Goal: Task Accomplishment & Management: Use online tool/utility

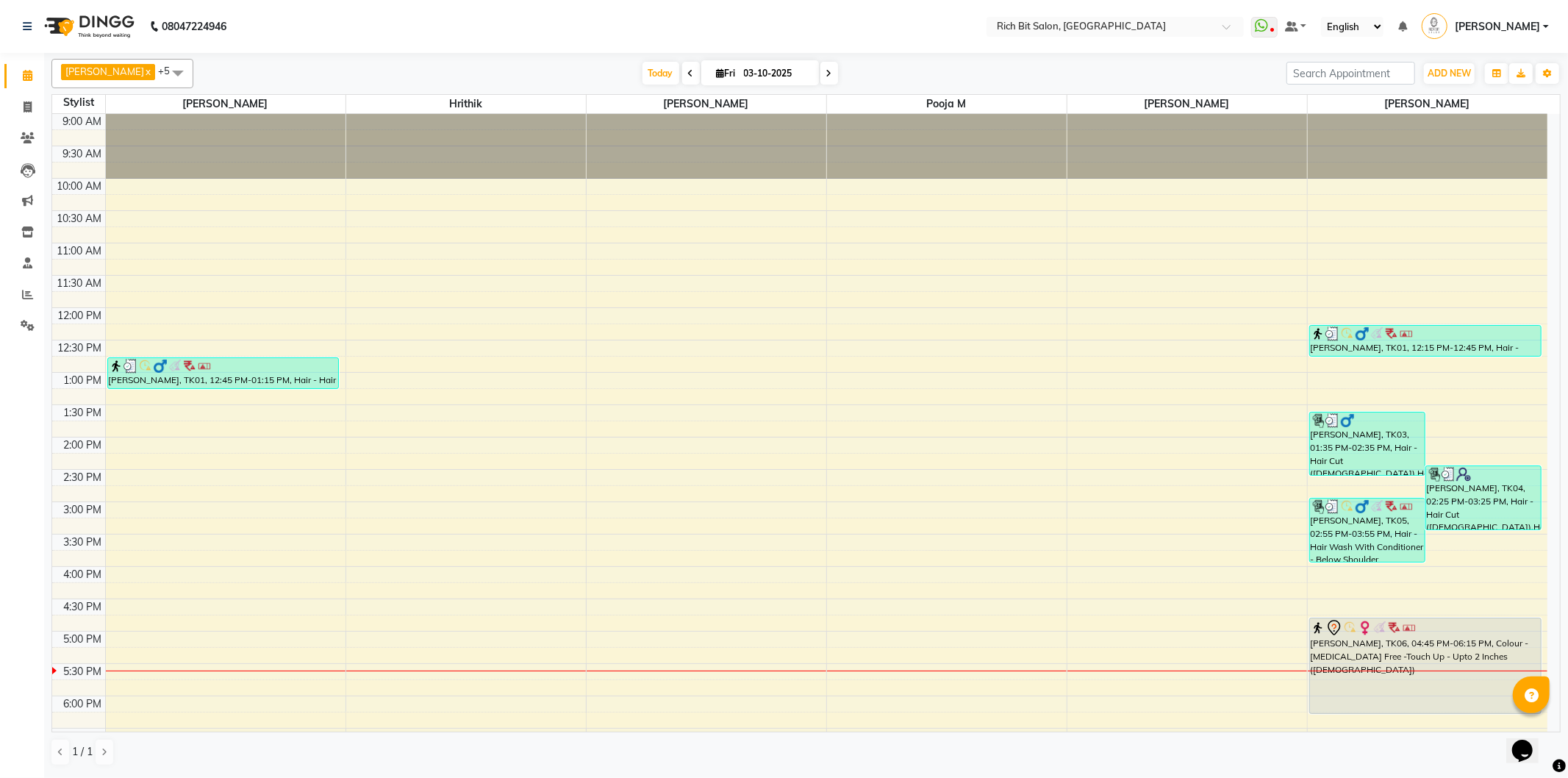
scroll to position [291, 0]
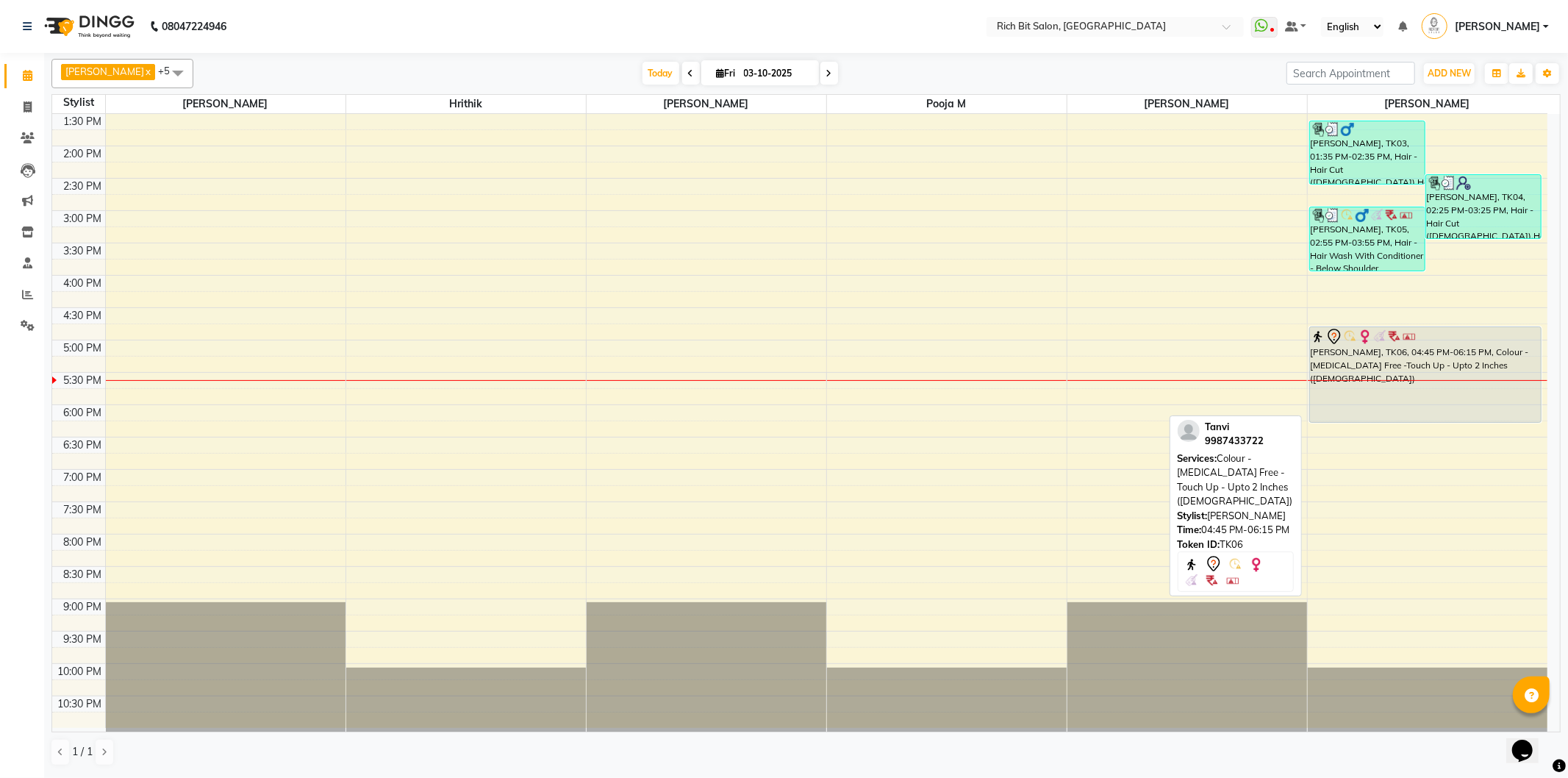
click at [1424, 336] on div at bounding box center [1425, 337] width 230 height 17
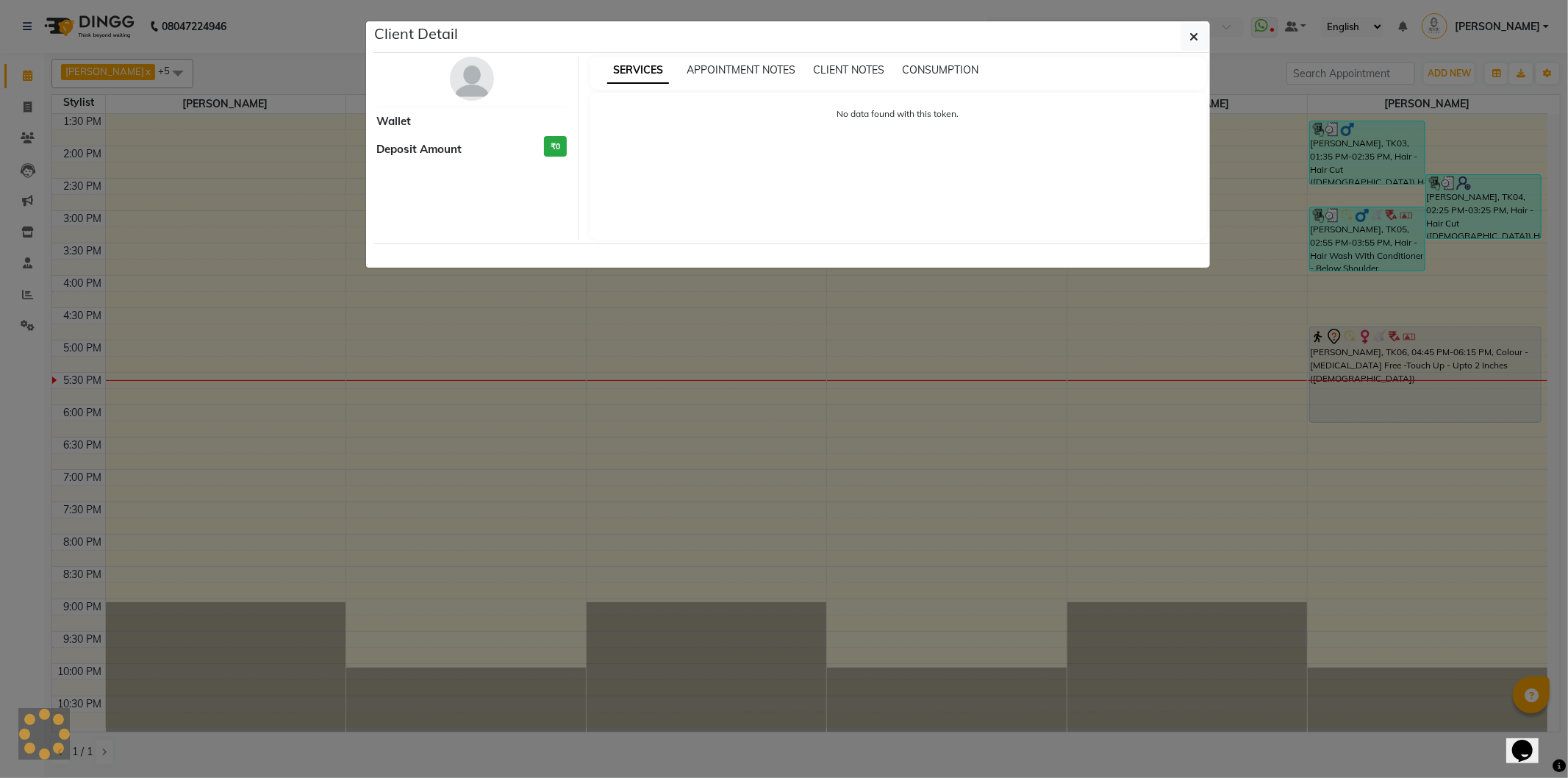
select select "7"
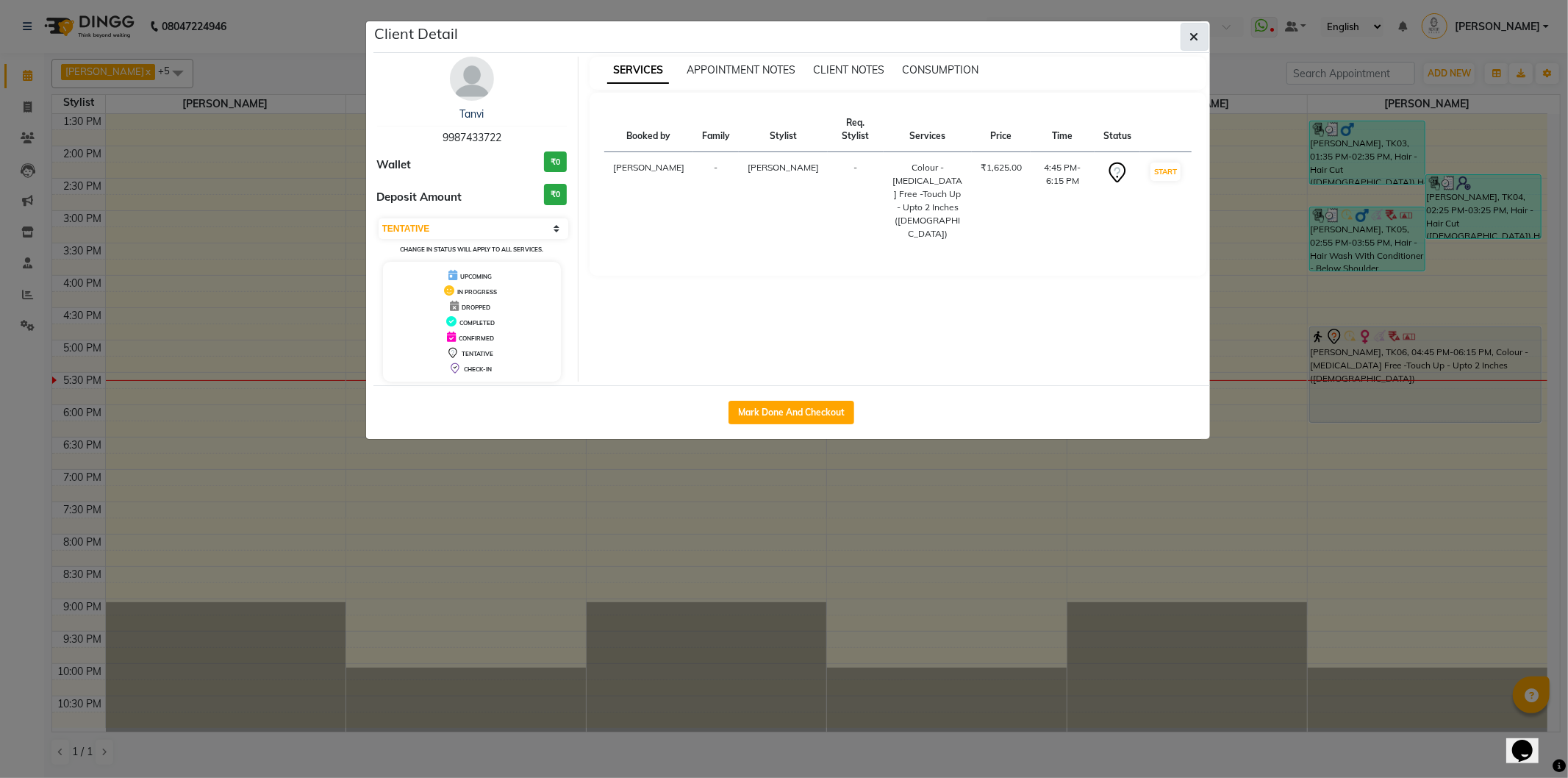
click at [1199, 33] on icon "button" at bounding box center [1194, 37] width 9 height 12
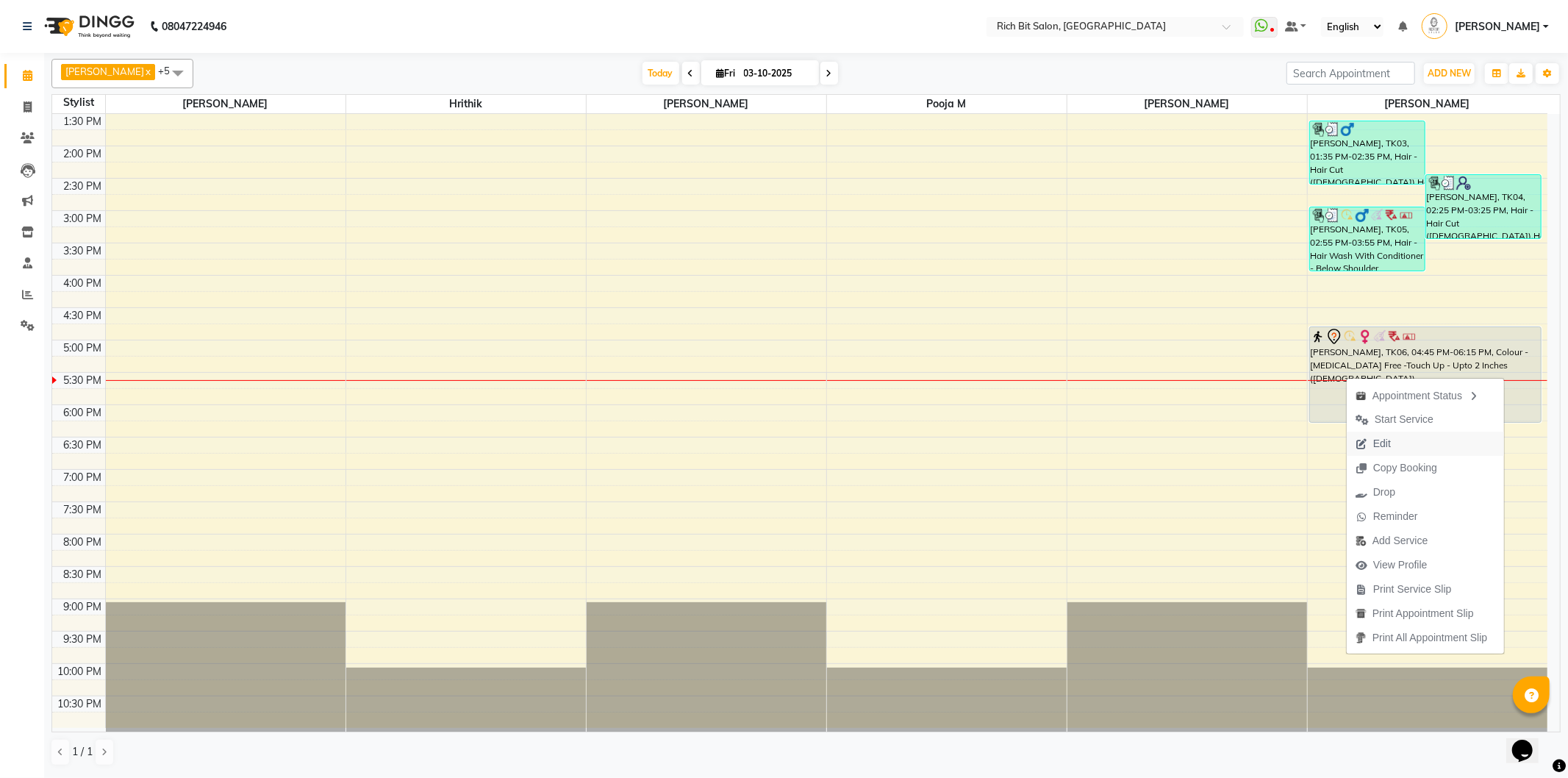
click at [1360, 442] on icon "button" at bounding box center [1361, 444] width 12 height 11
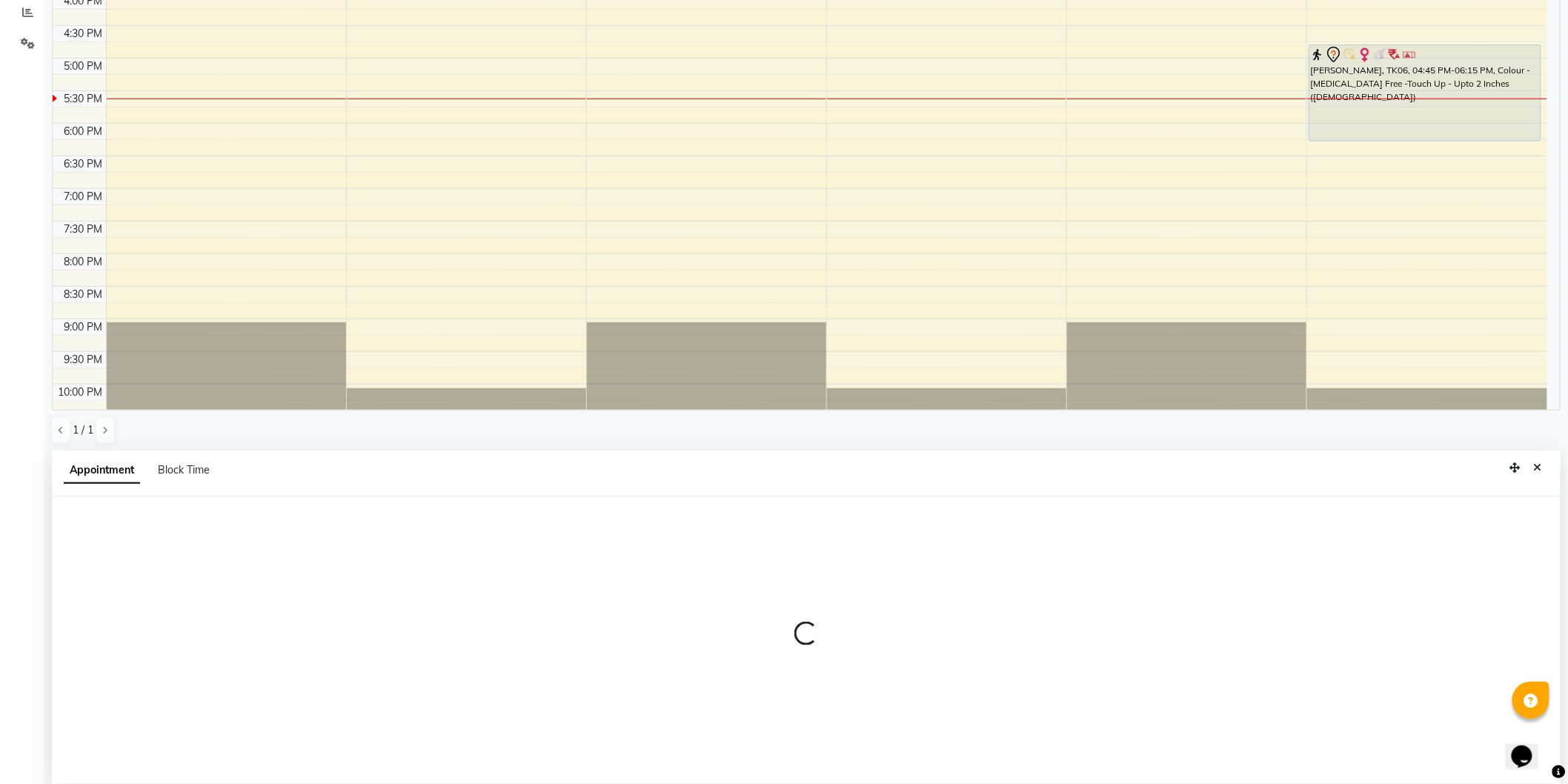
scroll to position [286, 0]
select select "tentative"
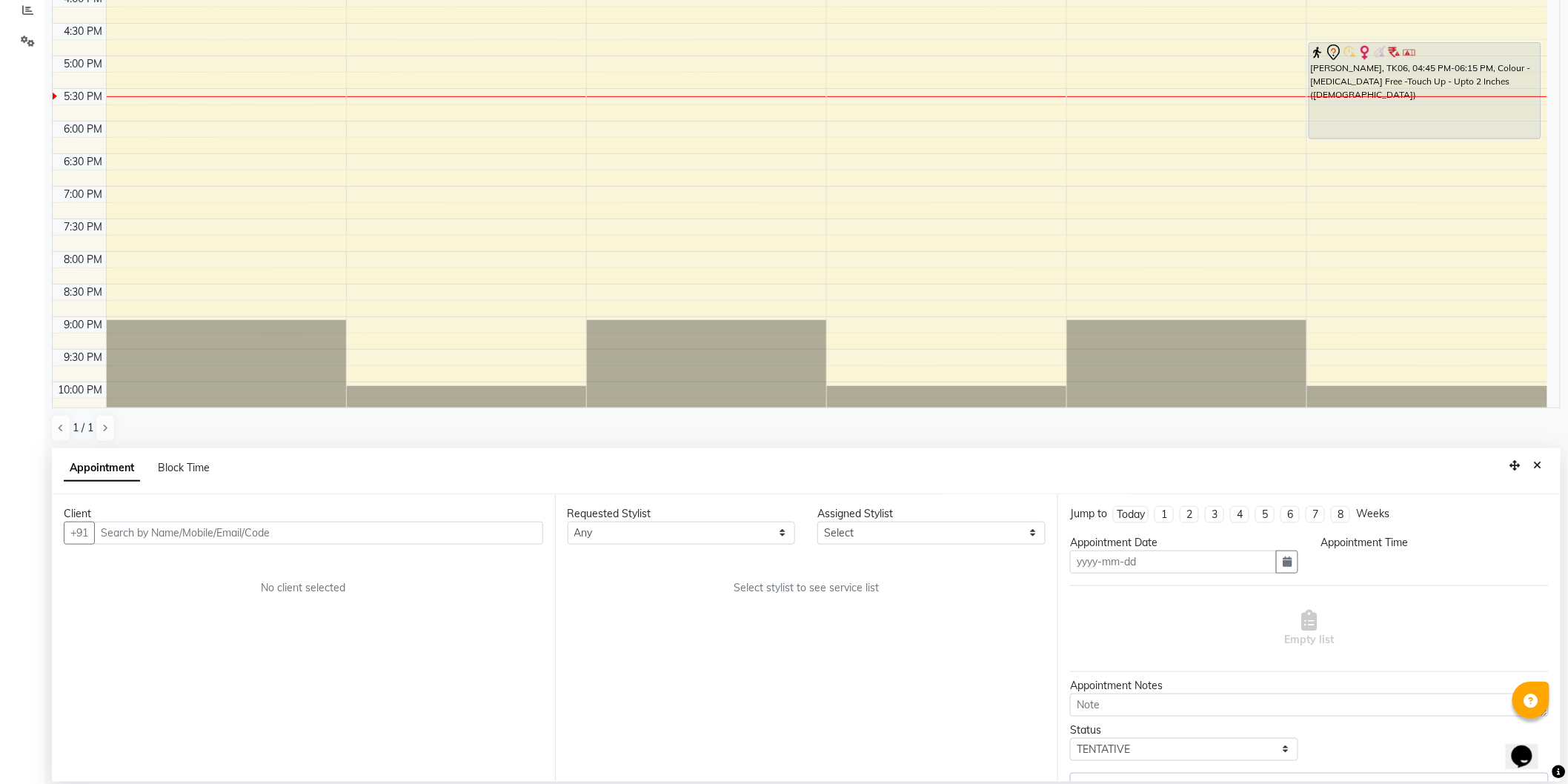
type input "03-10-2025"
select select "30544"
select select "1005"
select select "236"
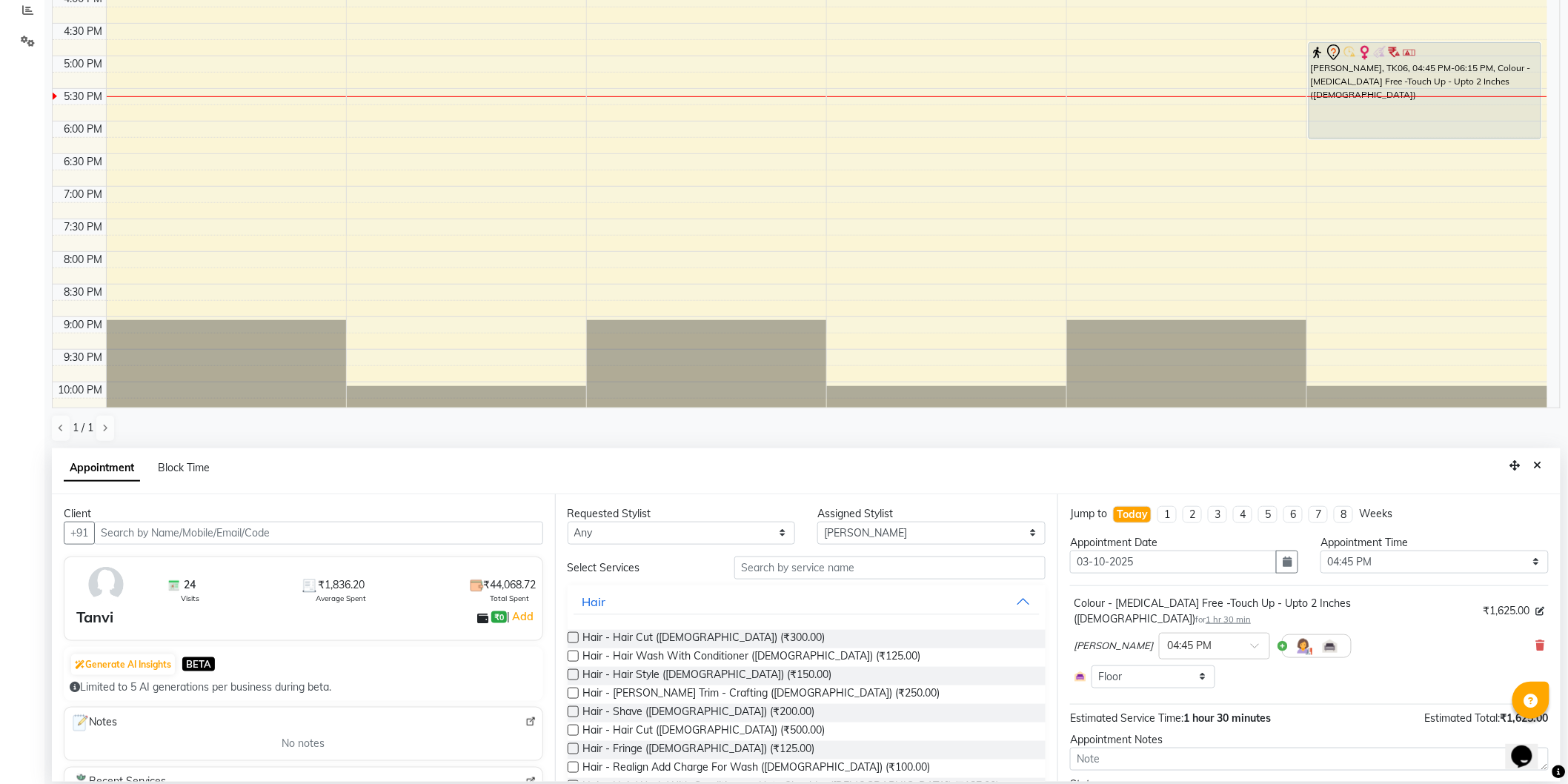
scroll to position [337, 0]
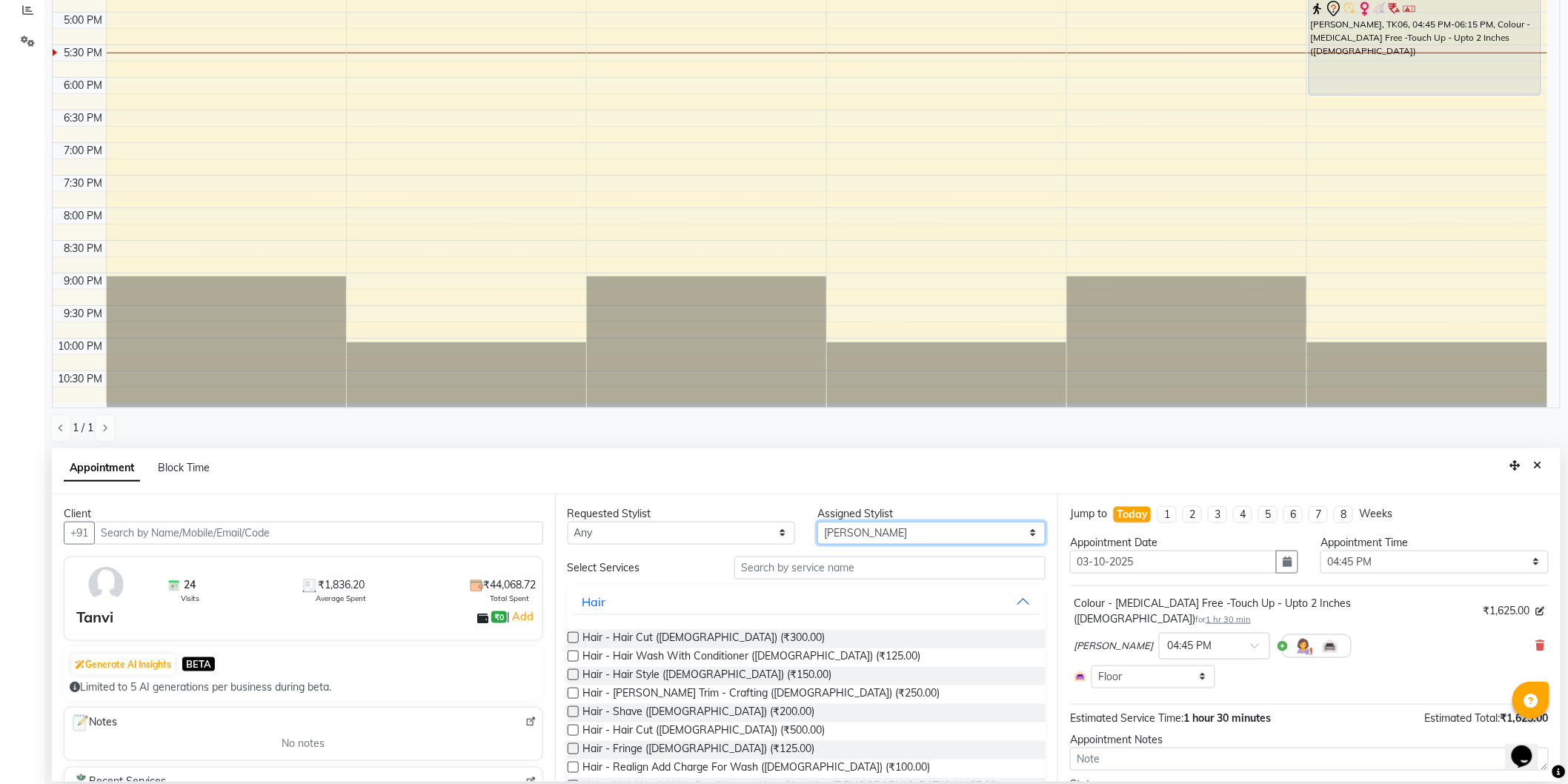
click at [849, 531] on select "Select Hrithik Mangesh NIKITA Parimal Kadam Pooja m Santoshi Sidhant Yogesh" at bounding box center [932, 534] width 229 height 23
select select "8681"
click at [817, 522] on select "Select Hrithik Mangesh NIKITA Parimal Kadam Pooja m Santoshi Sidhant Yogesh" at bounding box center [932, 534] width 229 height 23
click at [835, 560] on input "text" at bounding box center [890, 568] width 311 height 23
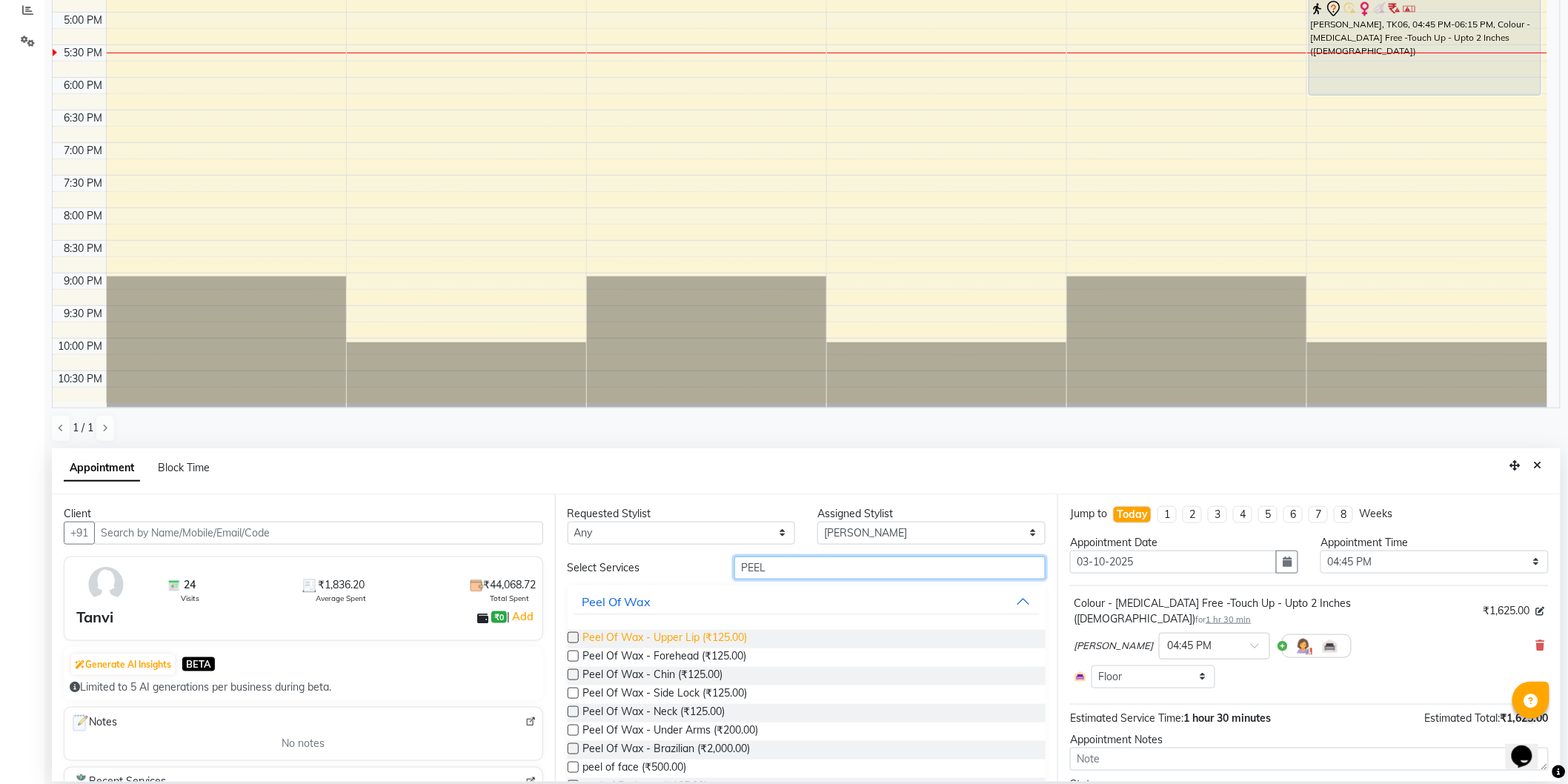
type input "PEEL"
click at [724, 636] on span "Peel Of Wax - Upper Lip (₹125.00)" at bounding box center [666, 638] width 164 height 19
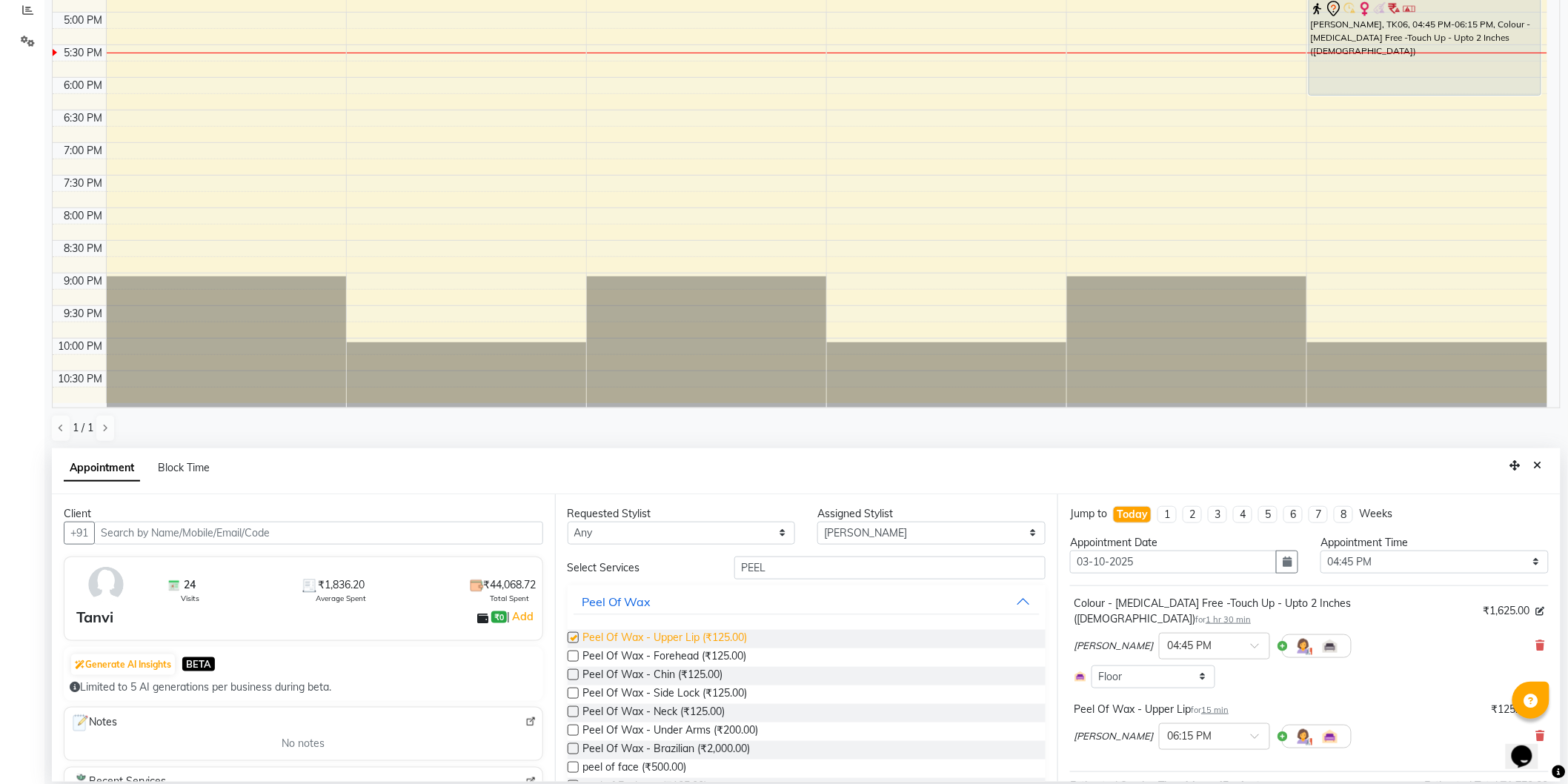
checkbox input "false"
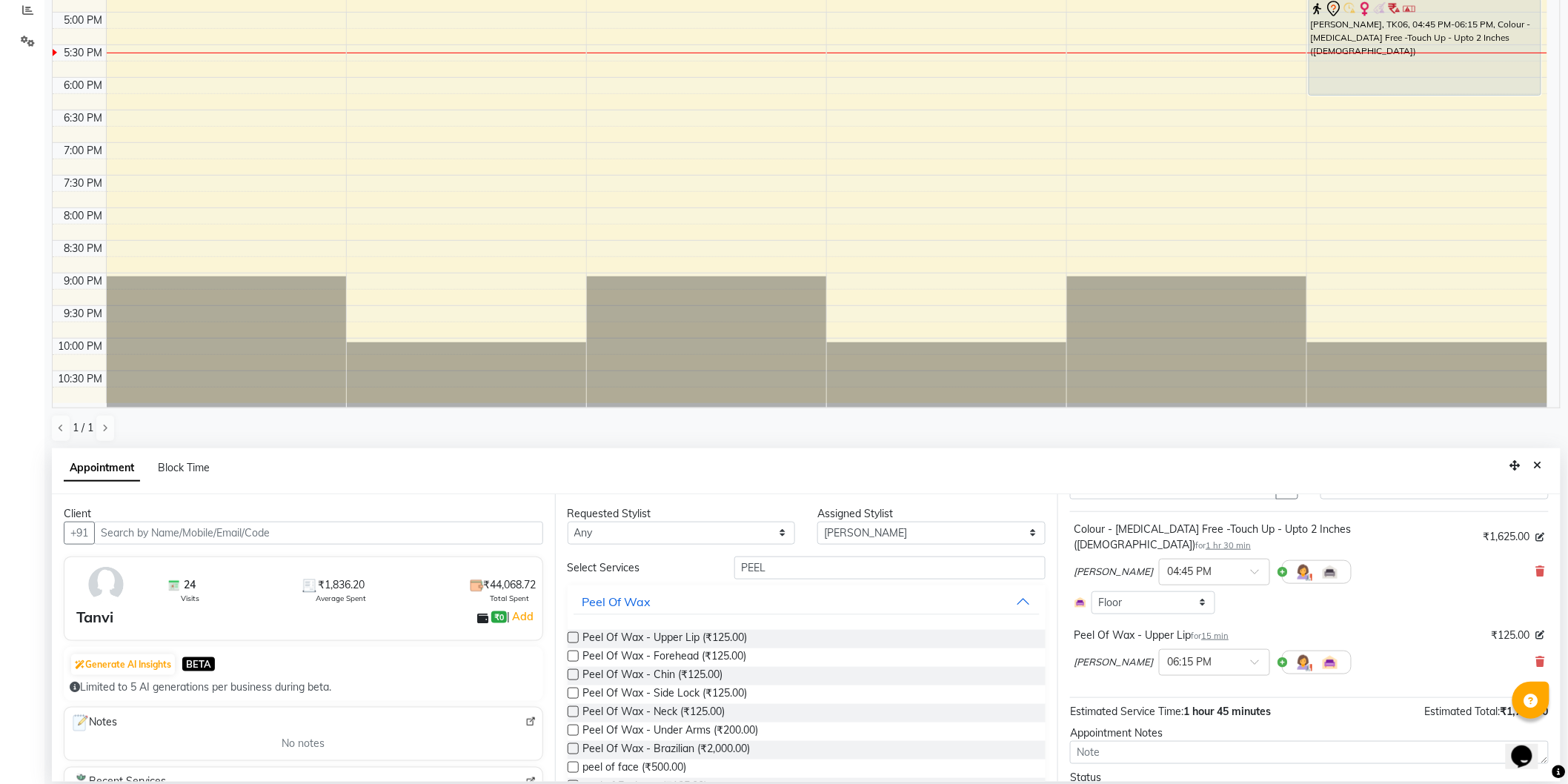
scroll to position [136, 0]
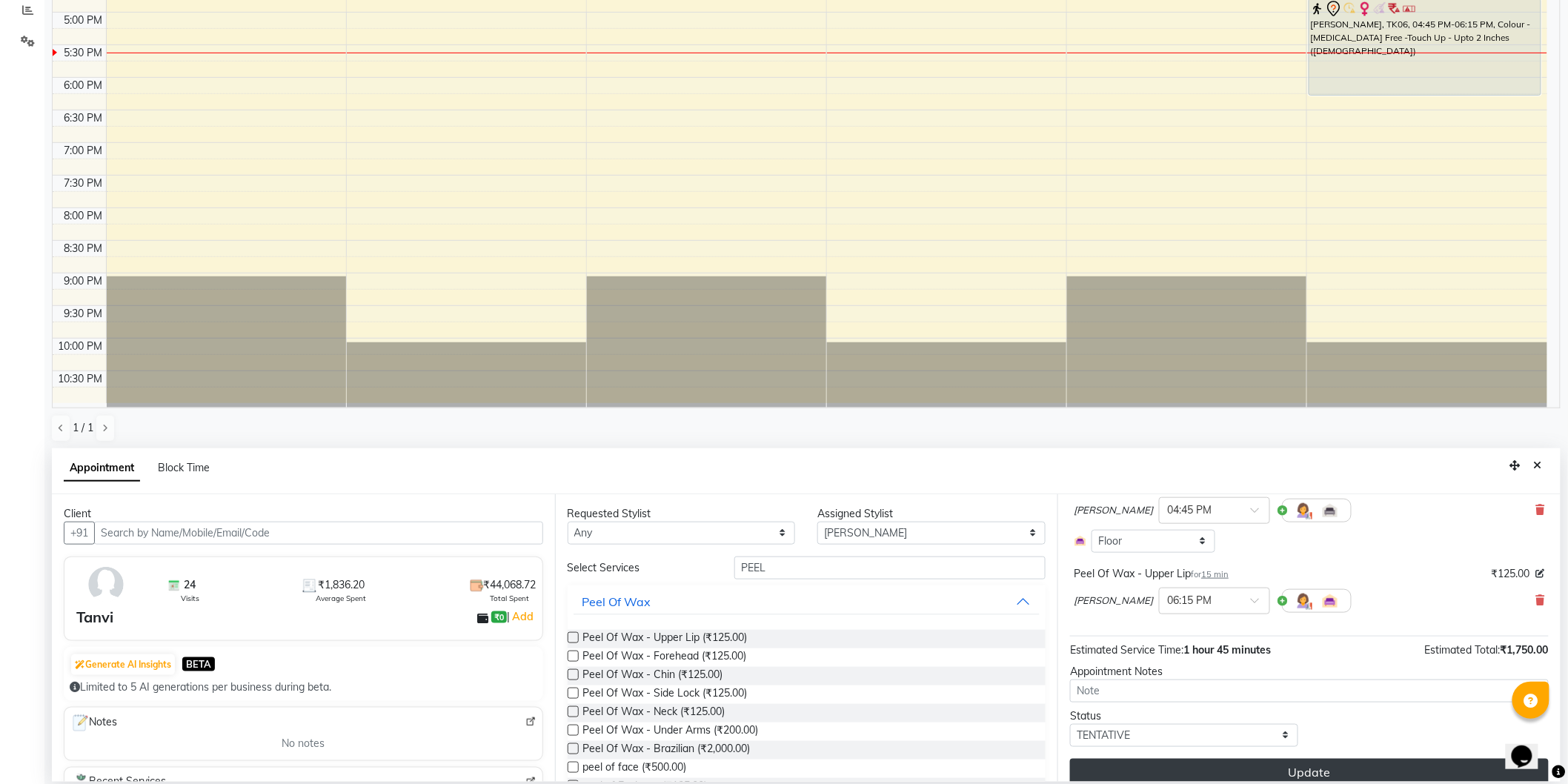
click at [1331, 759] on button "Update" at bounding box center [1310, 771] width 479 height 26
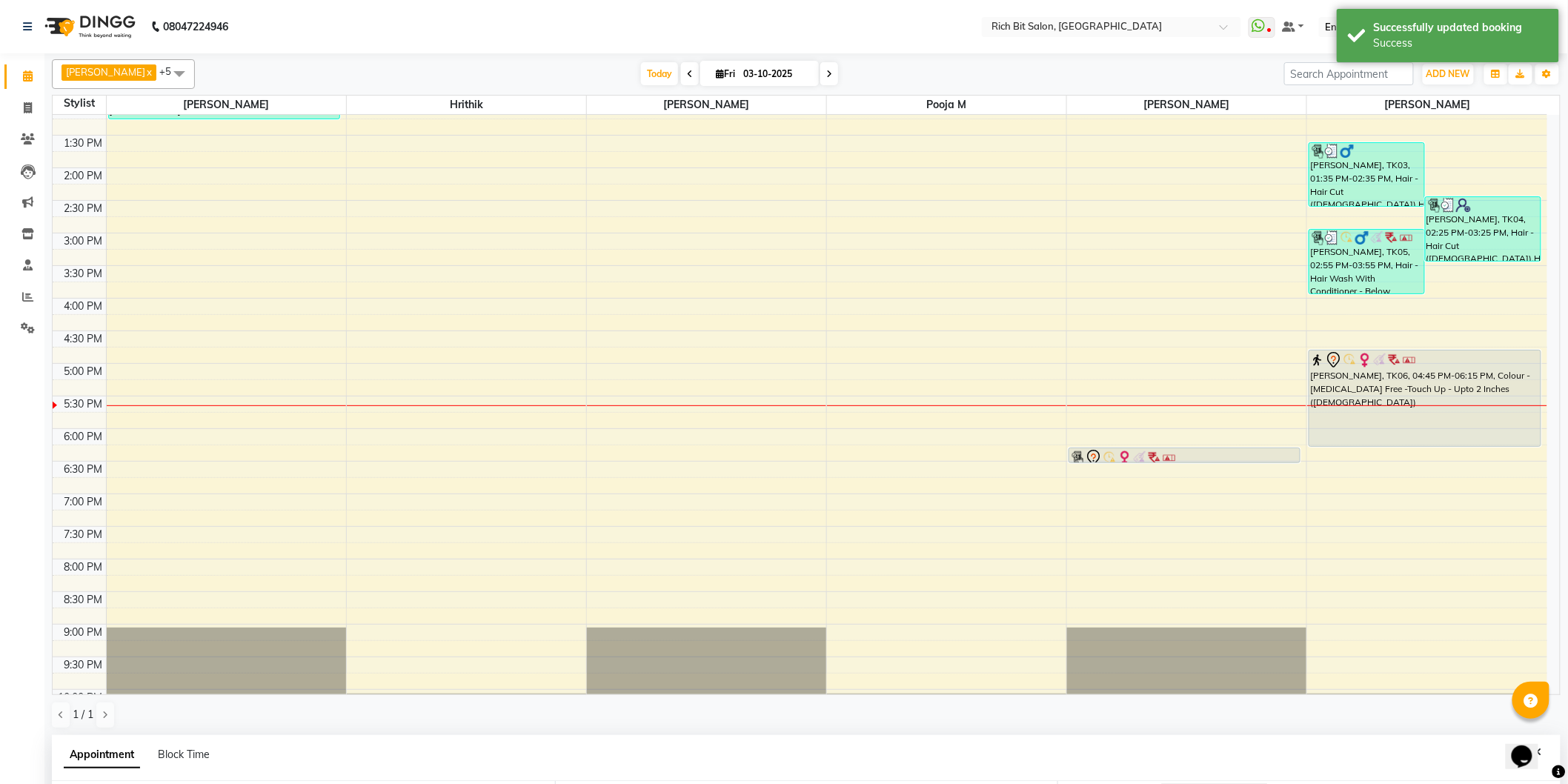
scroll to position [255, 0]
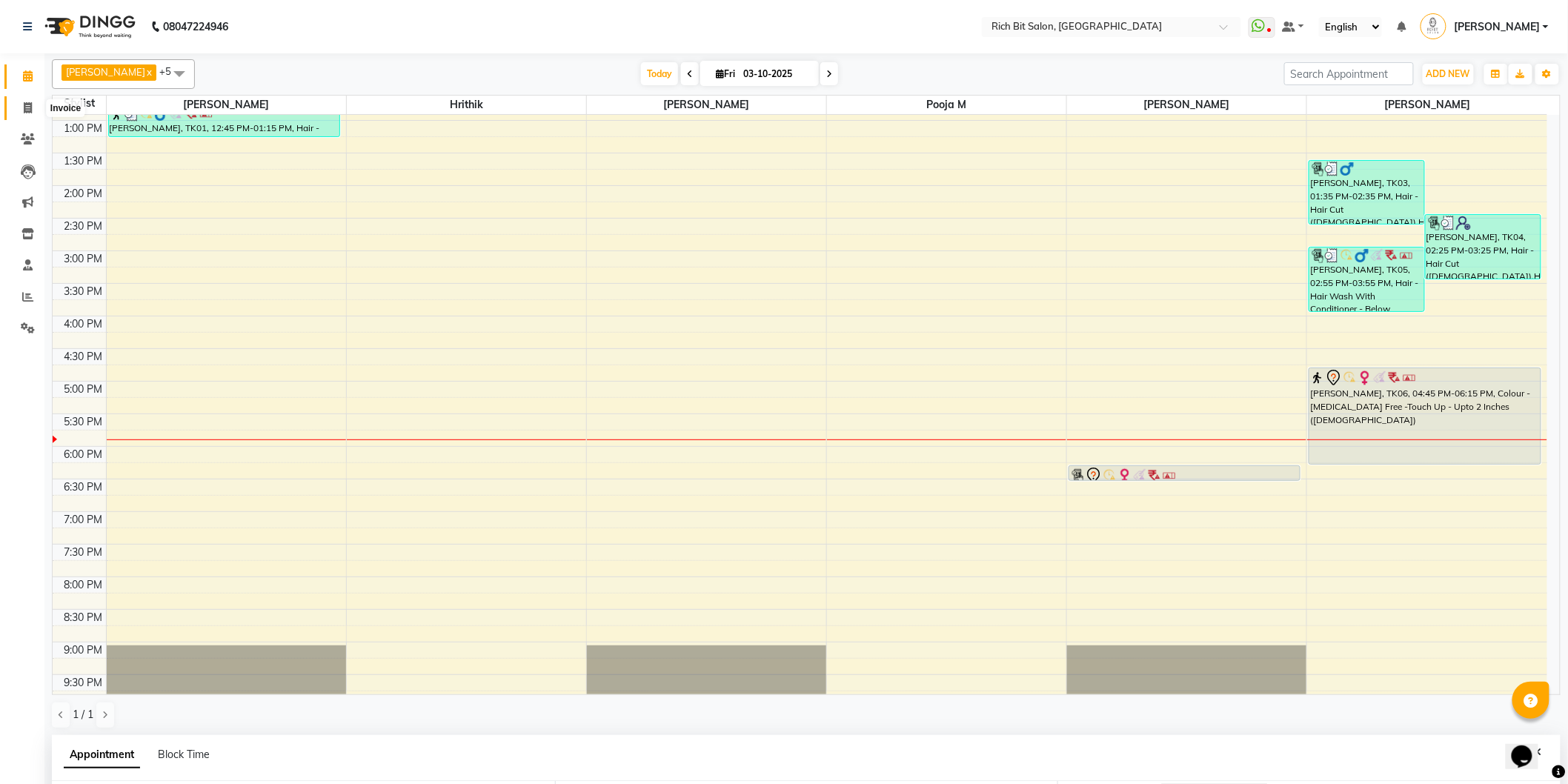
click at [23, 107] on icon at bounding box center [27, 108] width 8 height 11
select select "service"
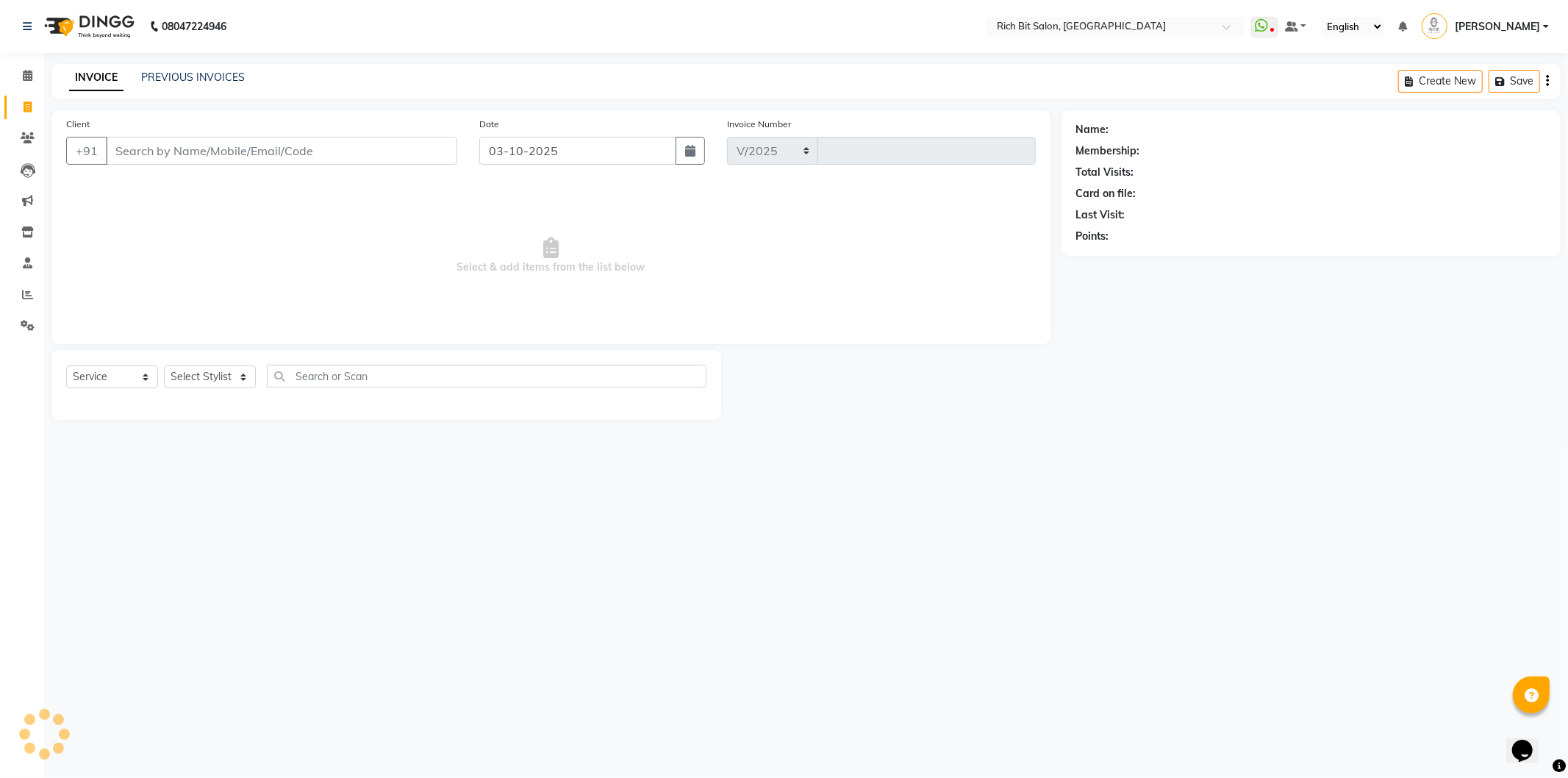
select select "609"
type input "1302"
click at [184, 375] on select "Select Stylist [PERSON_NAME] [MEDICAL_DATA][PERSON_NAME] Pooja m Reception 1 Re…" at bounding box center [209, 377] width 92 height 23
select select "8677"
click at [164, 367] on select "Select Stylist [PERSON_NAME] [MEDICAL_DATA][PERSON_NAME] Pooja m Reception 1 Re…" at bounding box center [209, 377] width 92 height 23
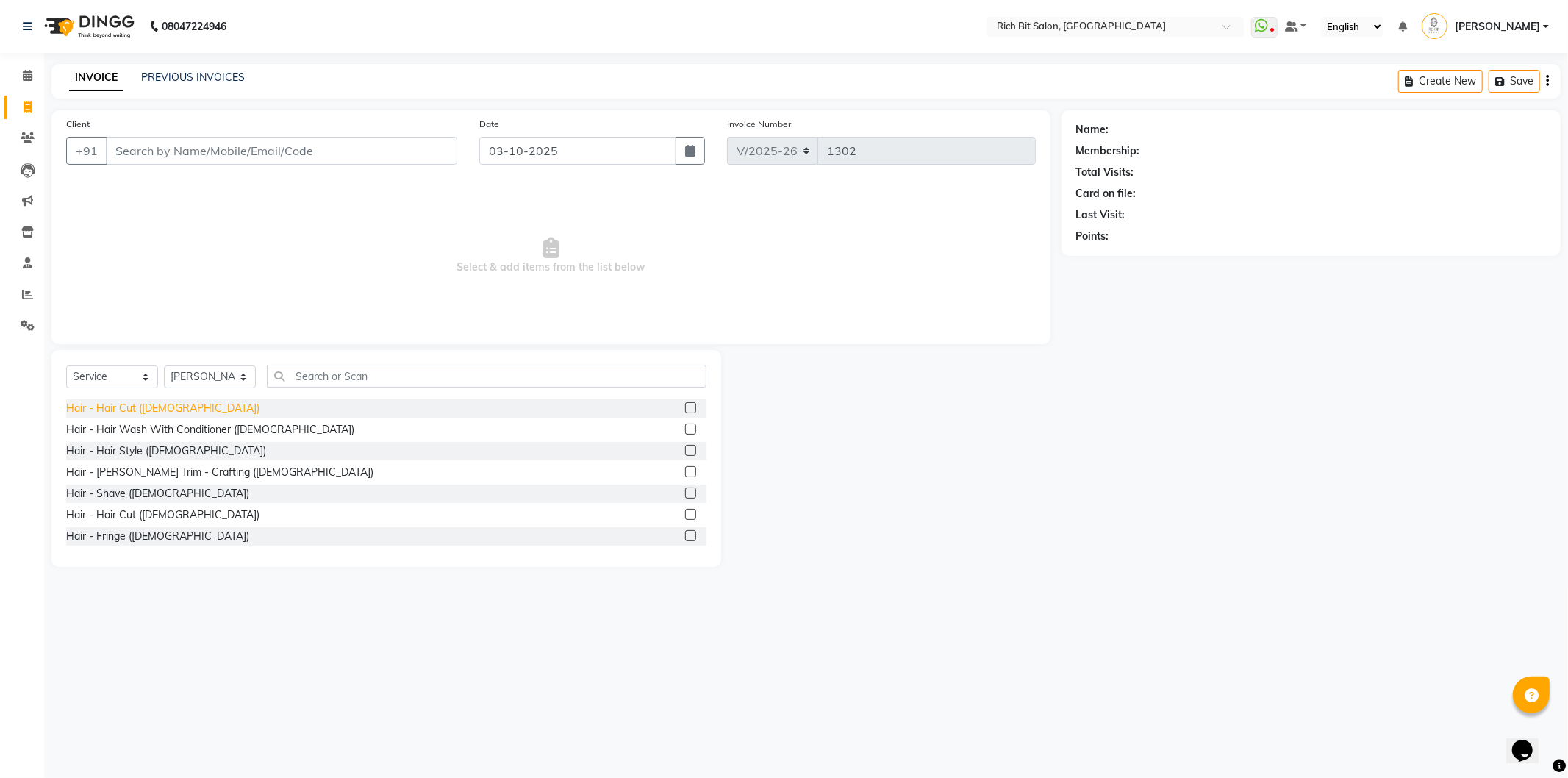
click at [142, 406] on div "Hair - Hair Cut ([DEMOGRAPHIC_DATA])" at bounding box center [162, 408] width 193 height 16
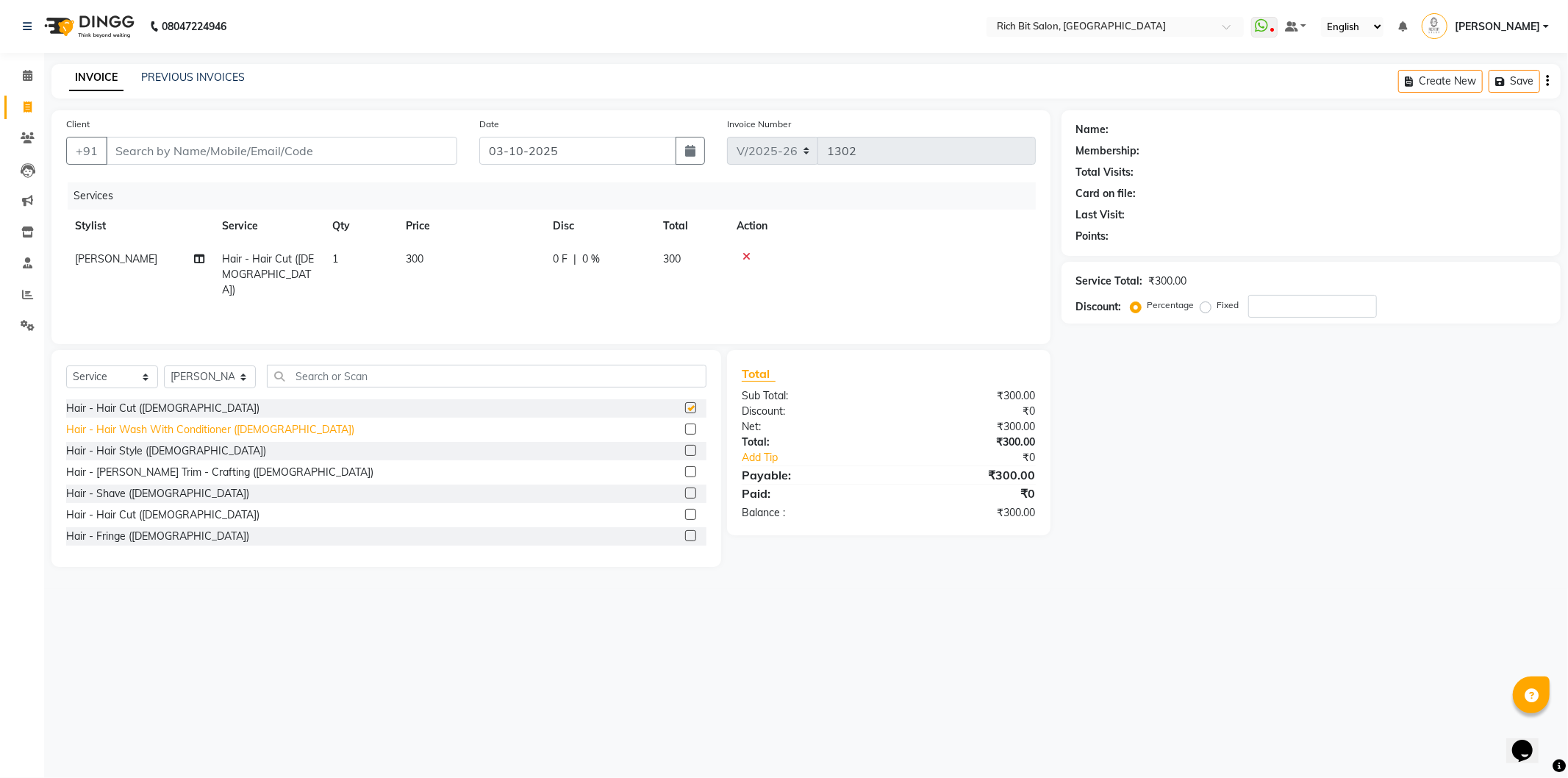
checkbox input "false"
click at [196, 470] on div "Hair - [PERSON_NAME] Trim - Crafting ([DEMOGRAPHIC_DATA])" at bounding box center [219, 472] width 307 height 16
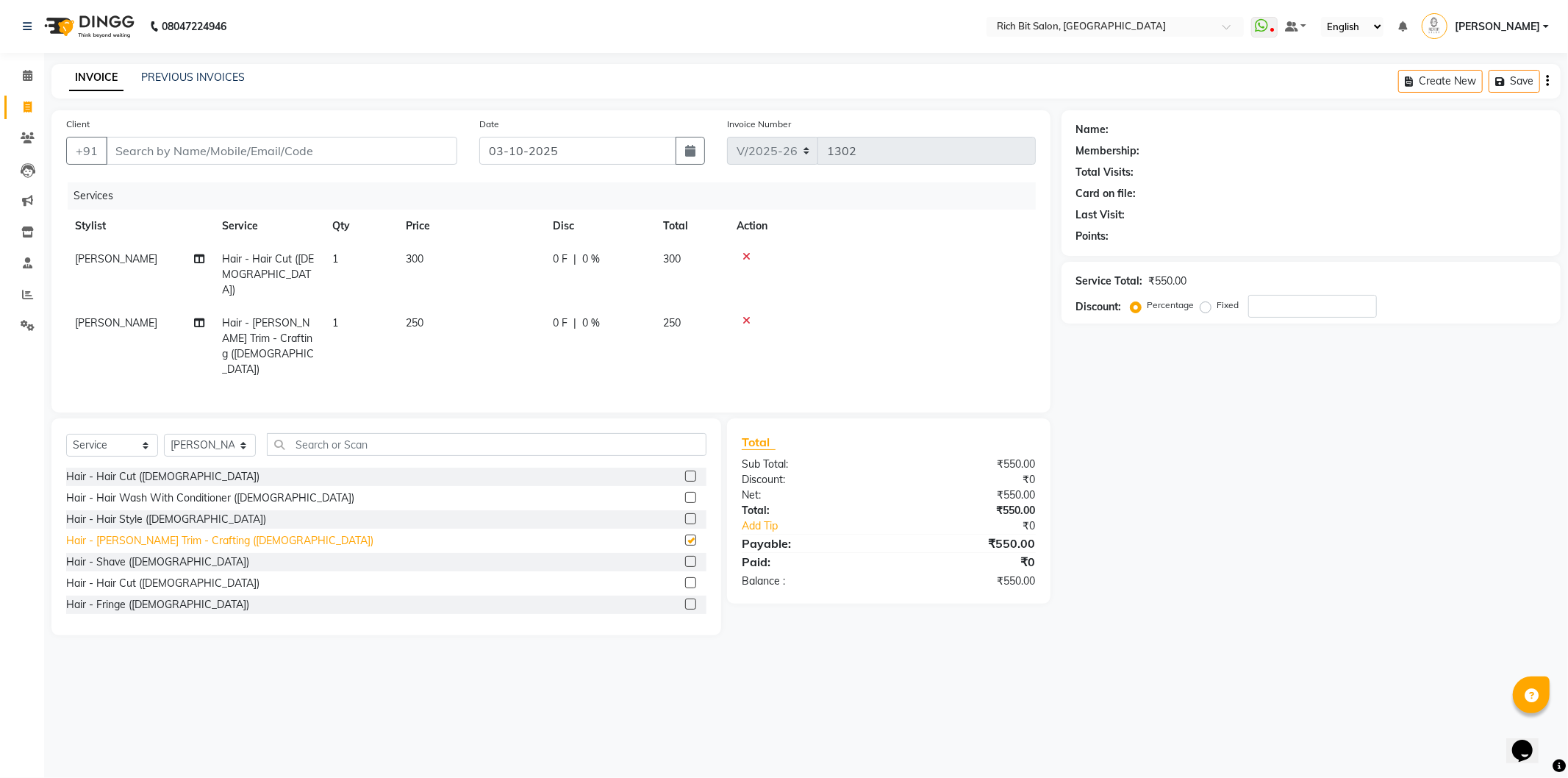
checkbox input "false"
click at [394, 152] on input "Client" at bounding box center [281, 150] width 351 height 28
type input "8"
type input "0"
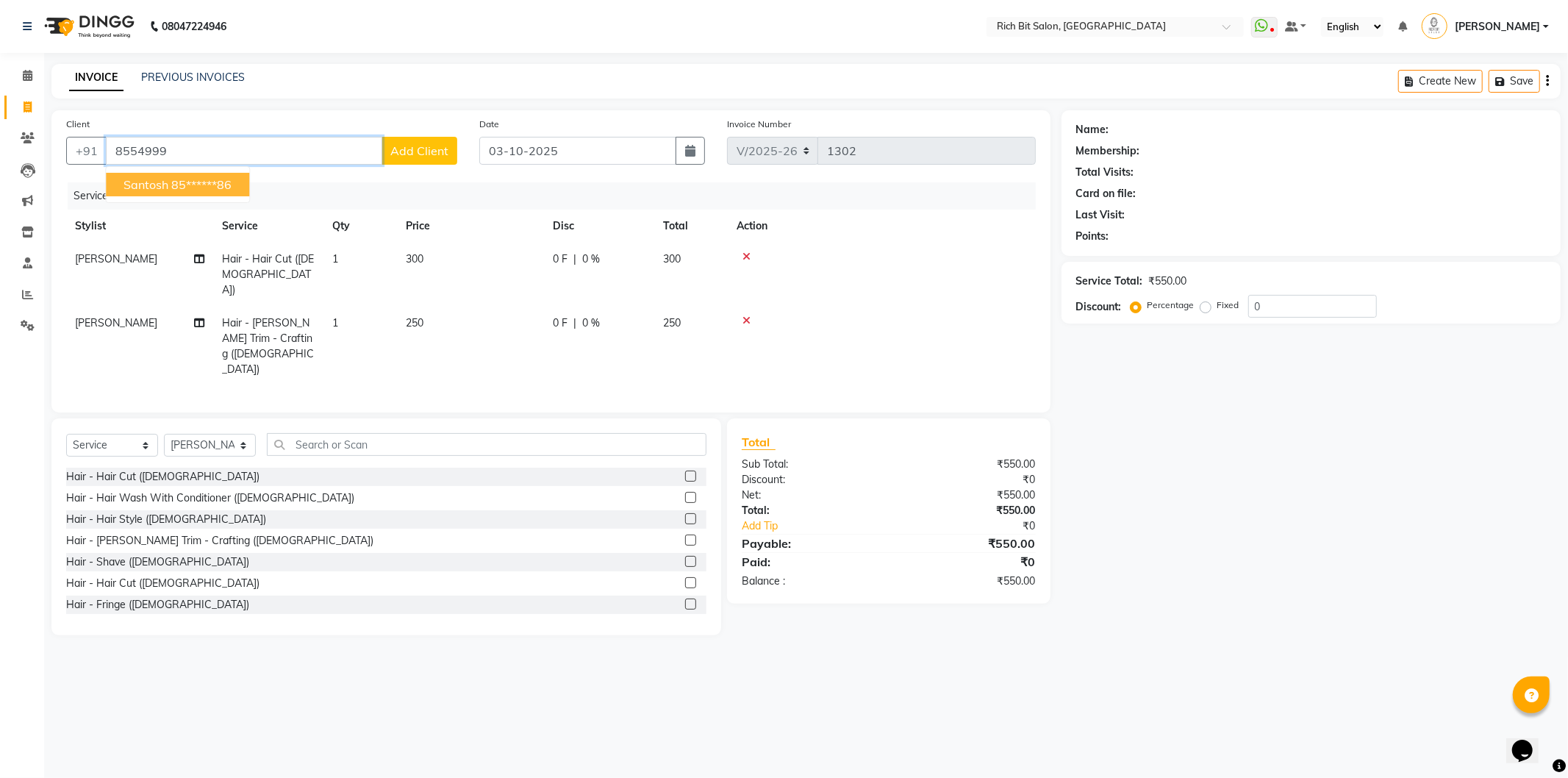
click at [237, 181] on button "Santosh 85******86" at bounding box center [177, 184] width 144 height 23
type input "85******86"
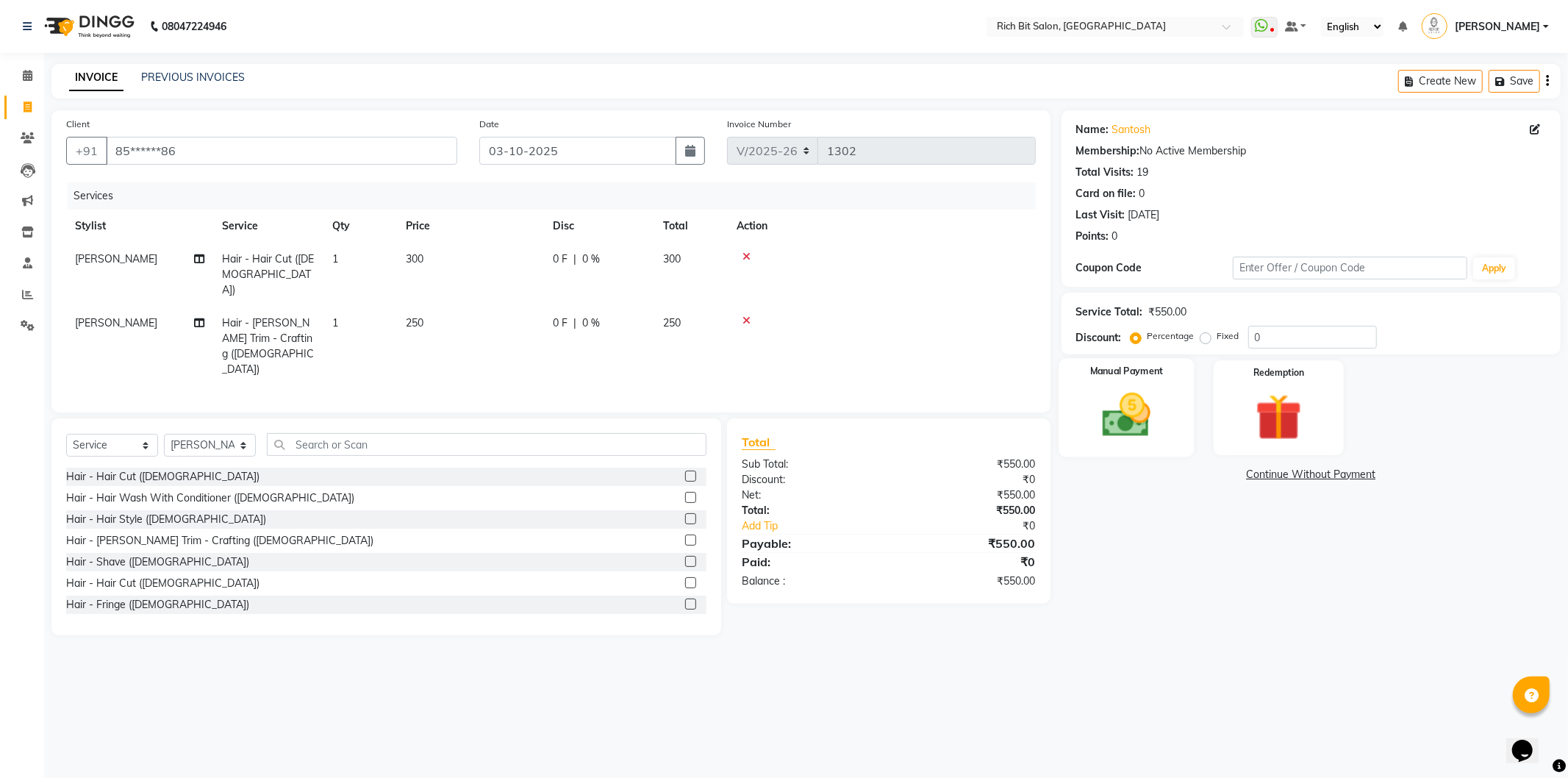
click at [1131, 399] on img at bounding box center [1126, 416] width 79 height 56
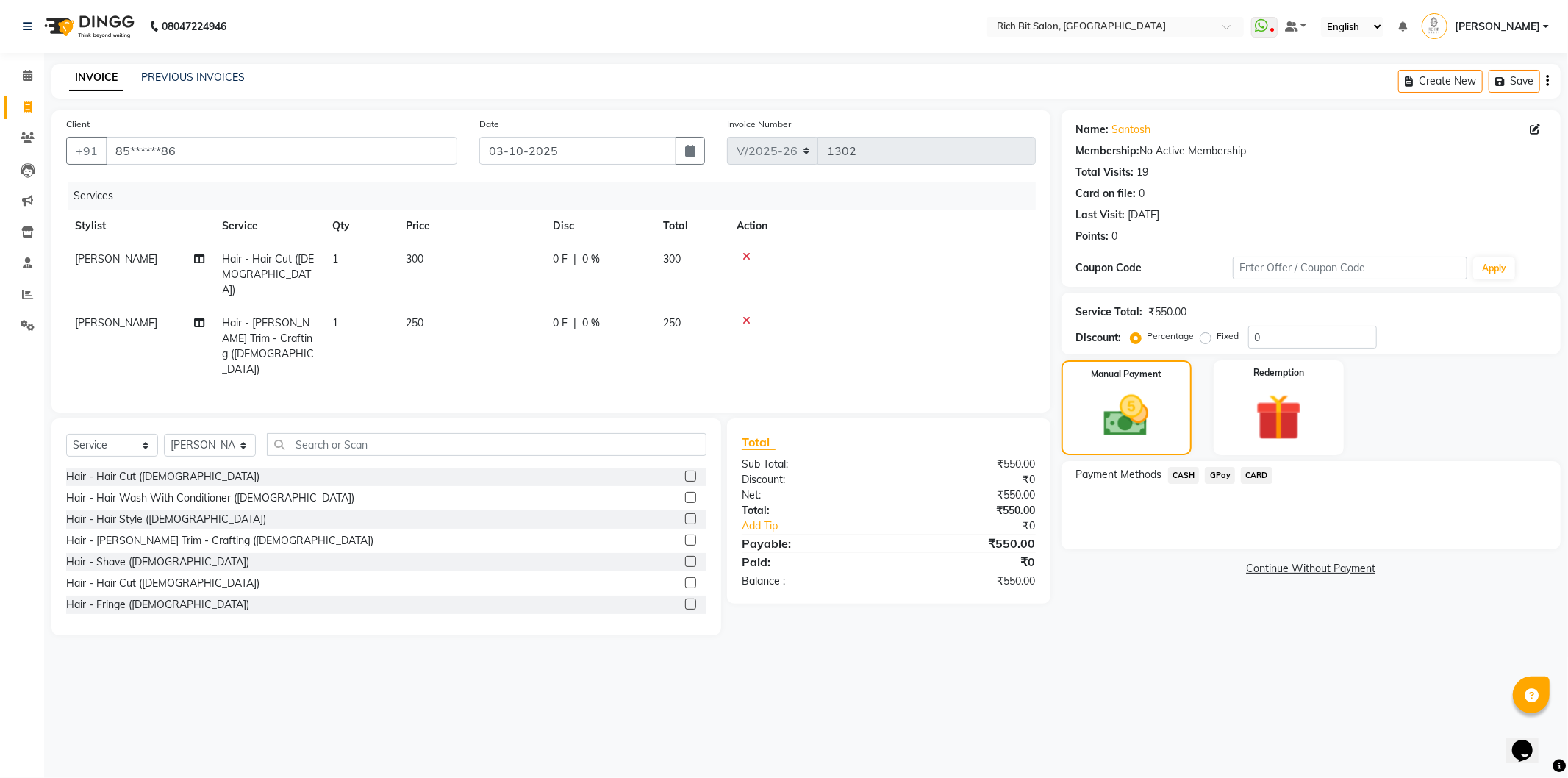
click at [589, 315] on span "0 %" at bounding box center [591, 323] width 17 height 16
select select "8677"
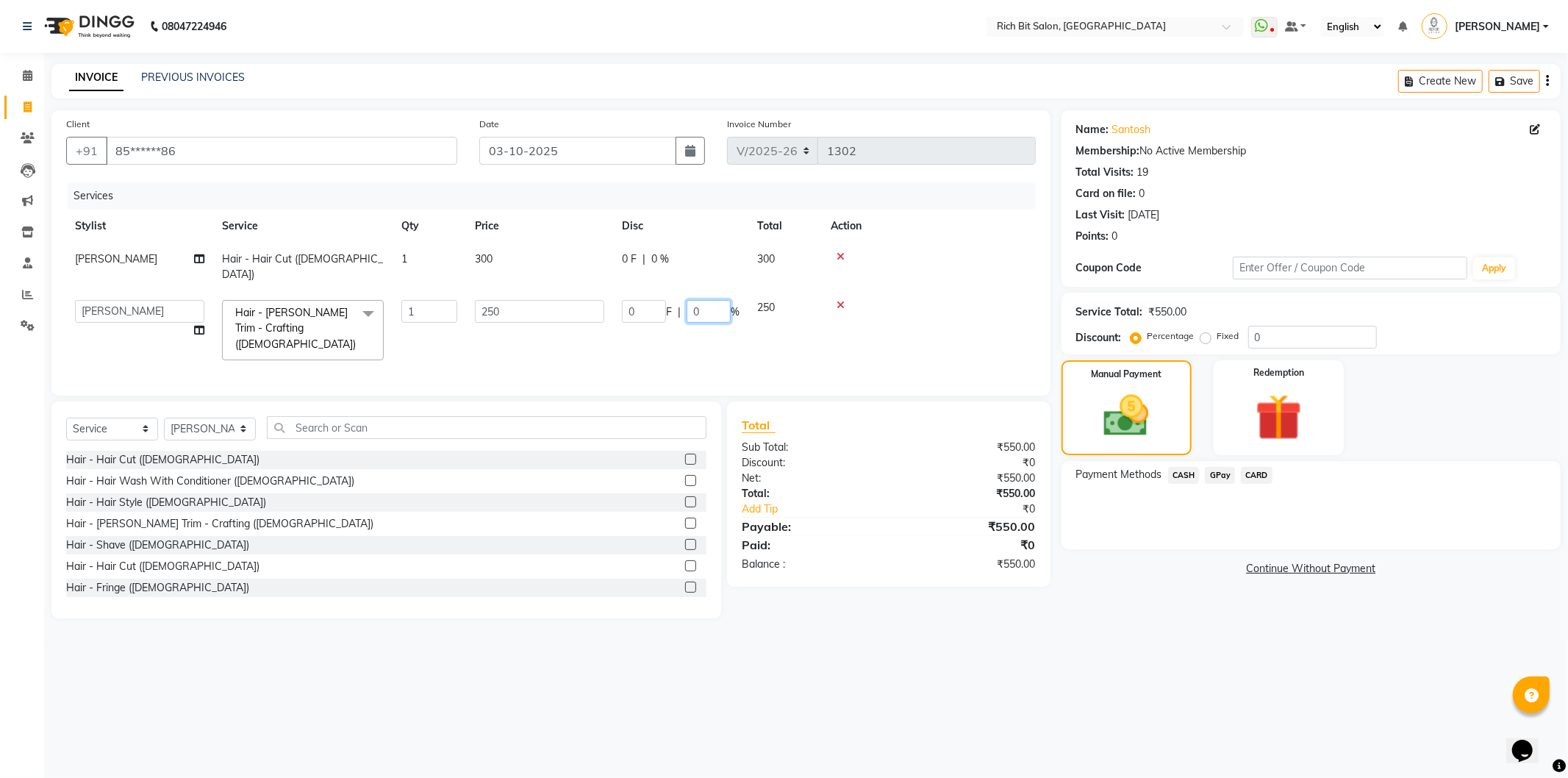
click at [708, 300] on input "0" at bounding box center [708, 311] width 44 height 23
type input "020"
click at [818, 311] on tr "Hrithik Mangesh NIKITA Parimal Kadam Pooja m Reception 1 Reception 2 Santoshi S…" at bounding box center [551, 330] width 970 height 78
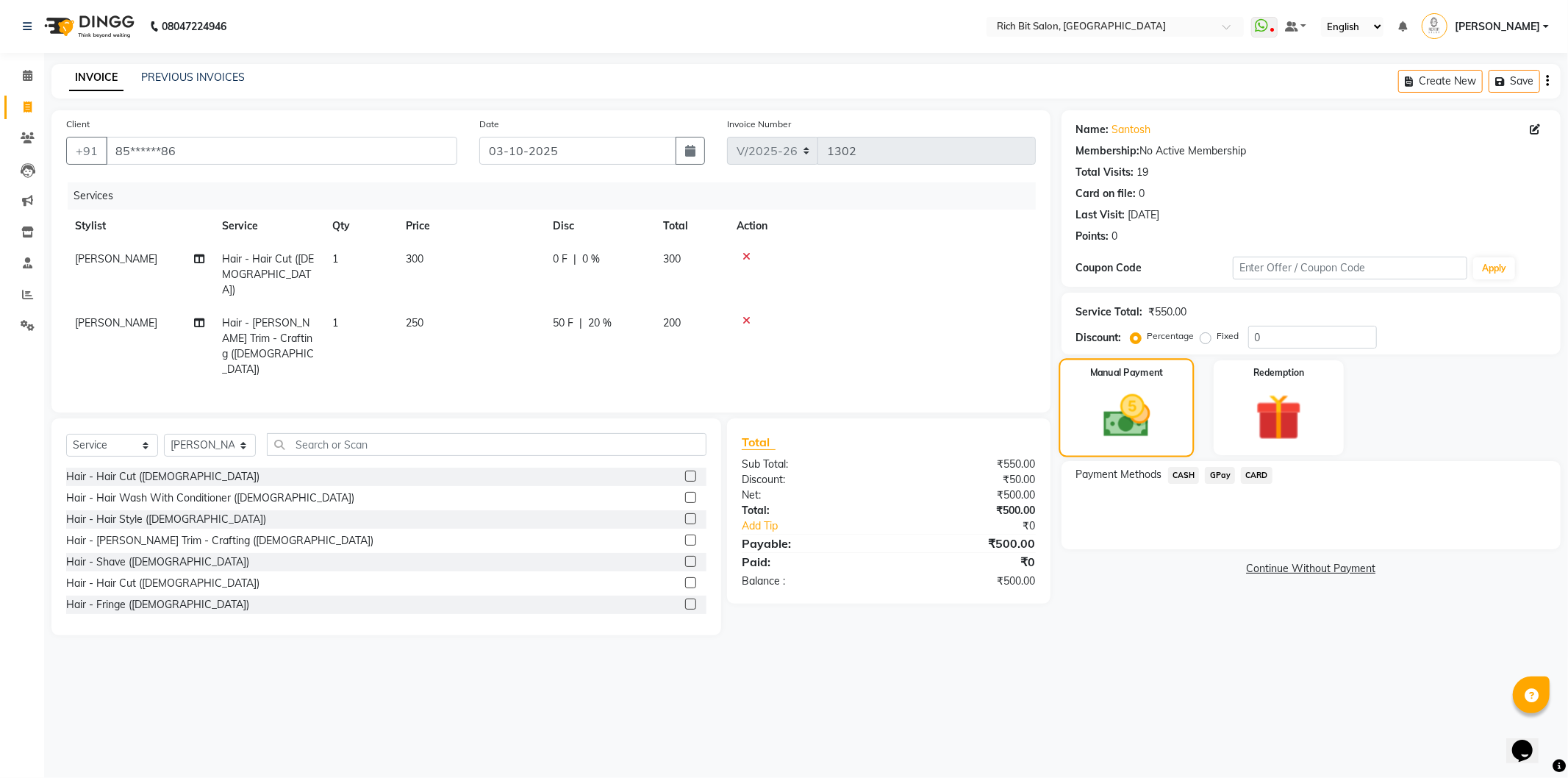
click at [1138, 414] on img at bounding box center [1126, 416] width 77 height 54
click at [1217, 475] on span "GPay" at bounding box center [1220, 474] width 30 height 16
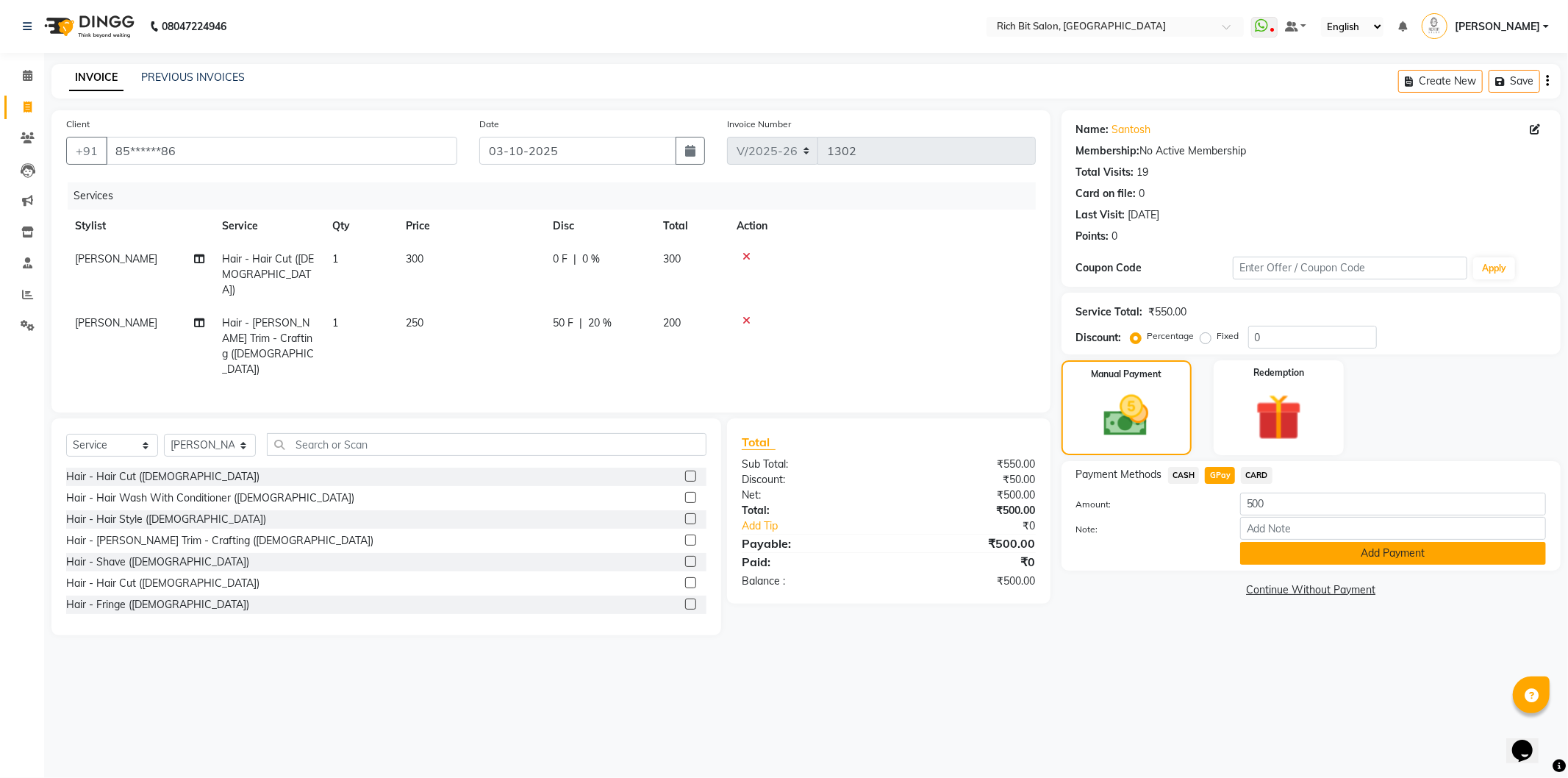
click at [1245, 548] on button "Add Payment" at bounding box center [1392, 554] width 305 height 23
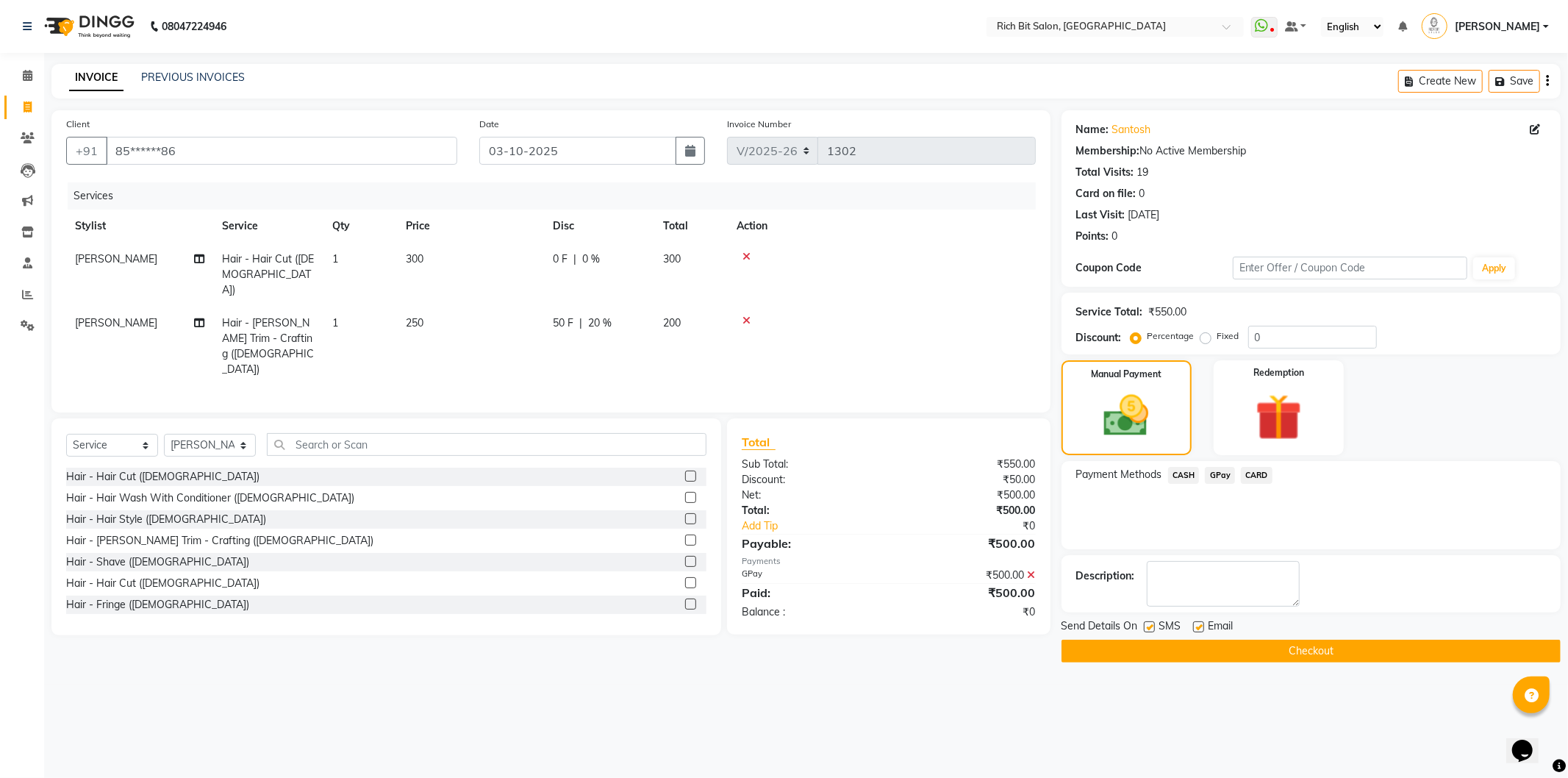
click at [1235, 645] on button "Checkout" at bounding box center [1311, 652] width 499 height 23
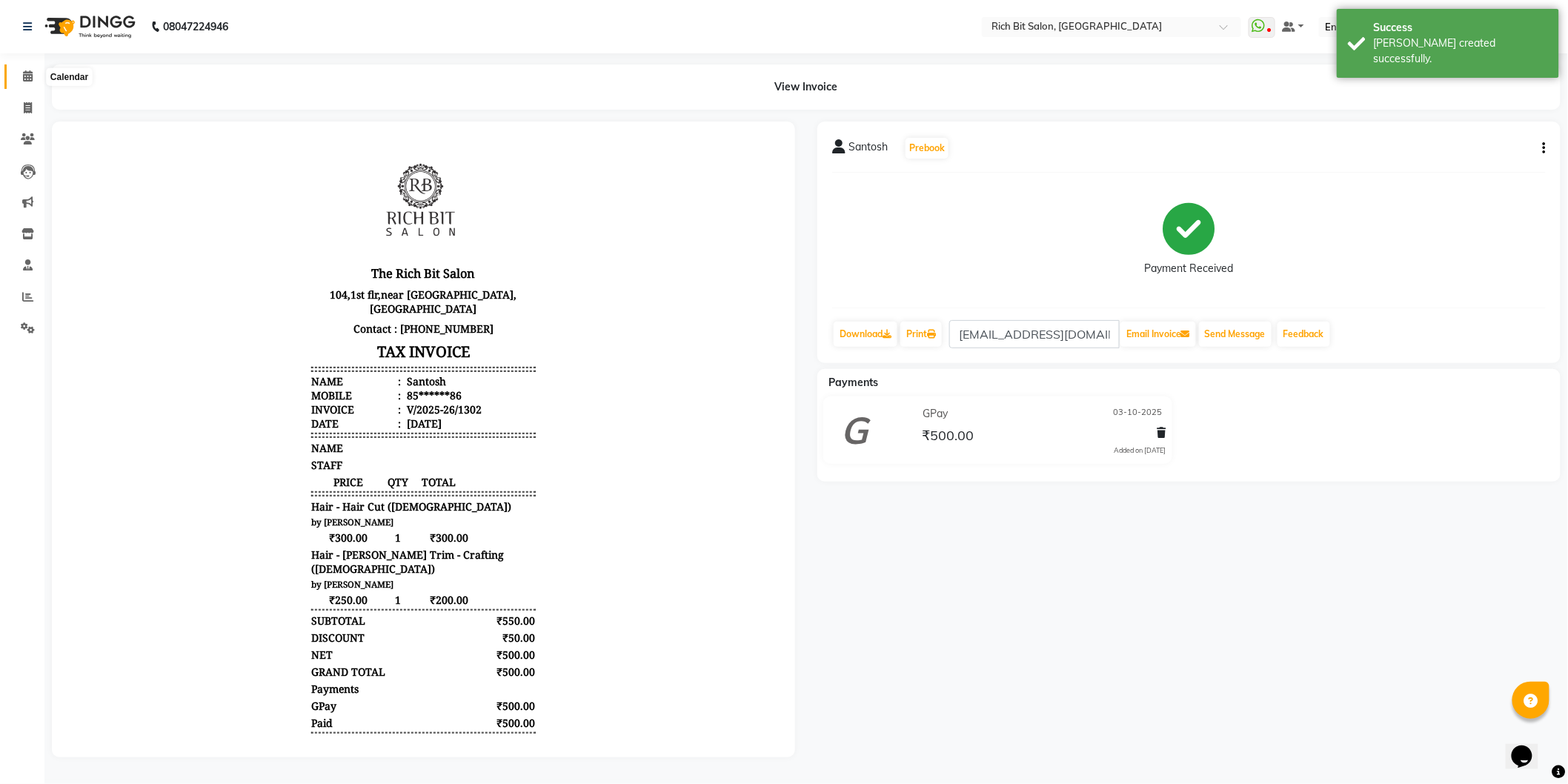
click at [18, 70] on span at bounding box center [27, 76] width 26 height 17
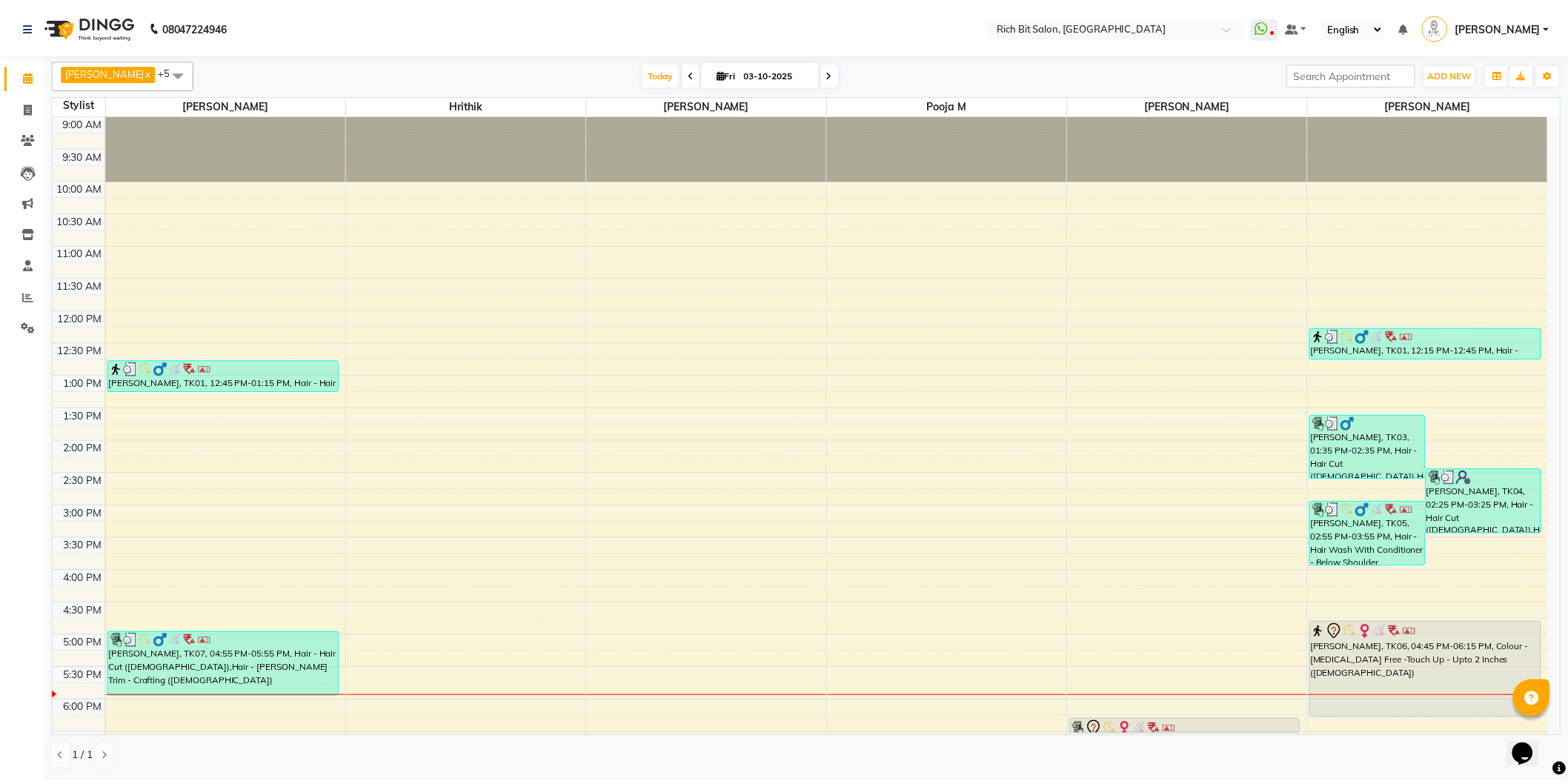
scroll to position [164, 0]
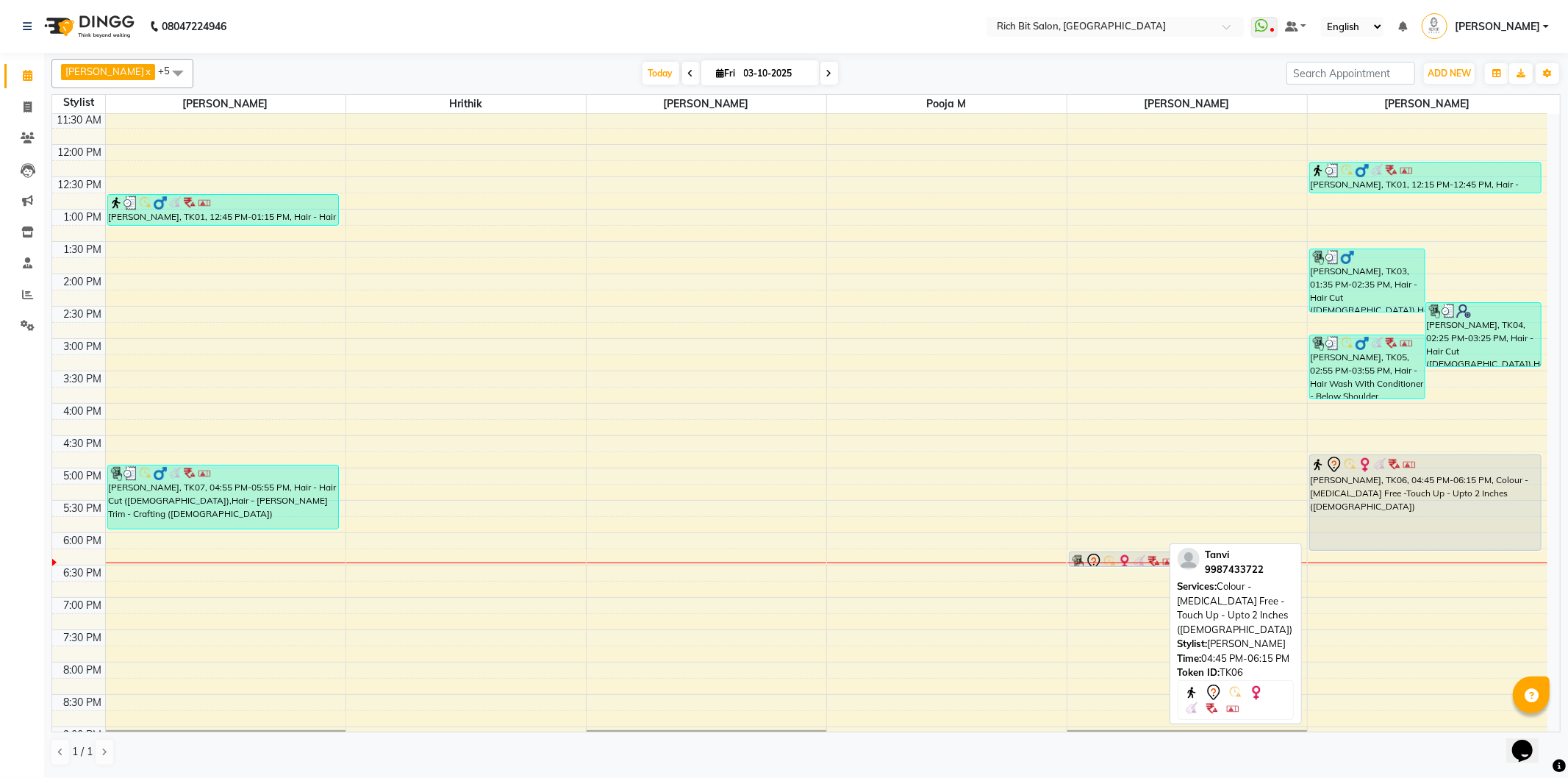
click at [1401, 501] on div "Tanvi, TK06, 04:45 PM-06:15 PM, Colour - Ammonia Free -Touch Up - Upto 2 Inches…" at bounding box center [1425, 502] width 231 height 95
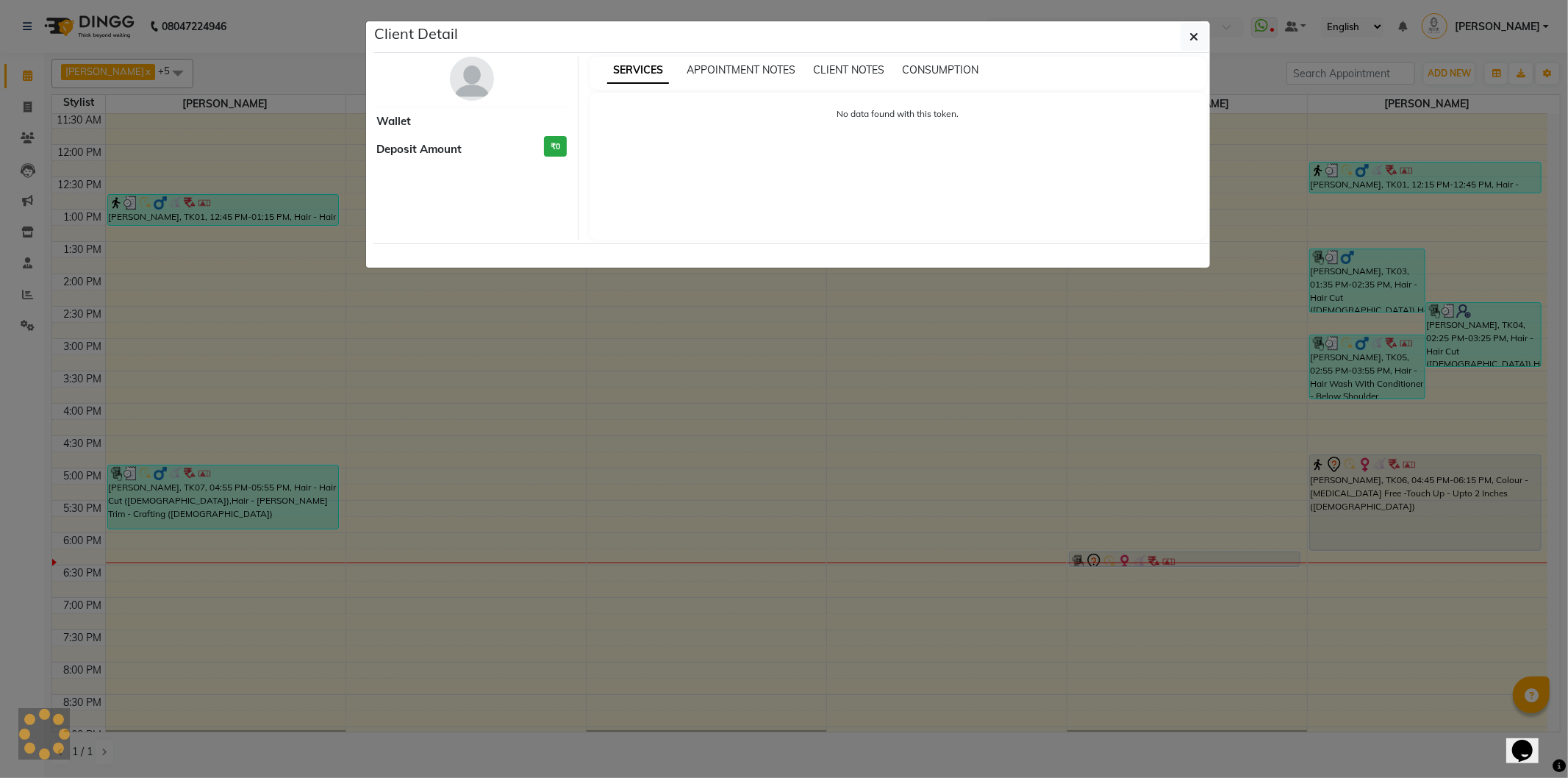
select select "7"
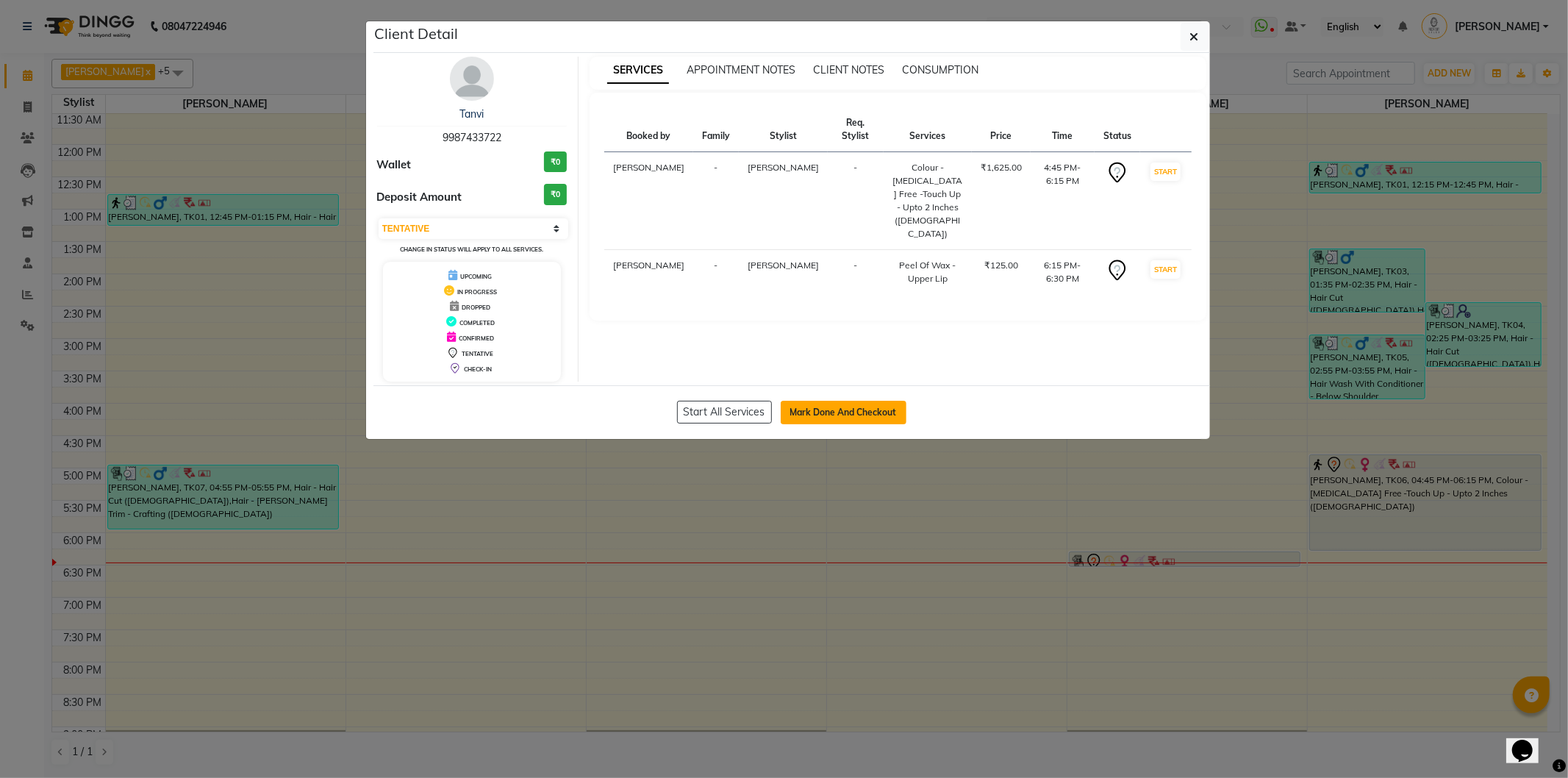
click at [833, 410] on button "Mark Done And Checkout" at bounding box center [844, 412] width 126 height 23
select select "609"
select select "service"
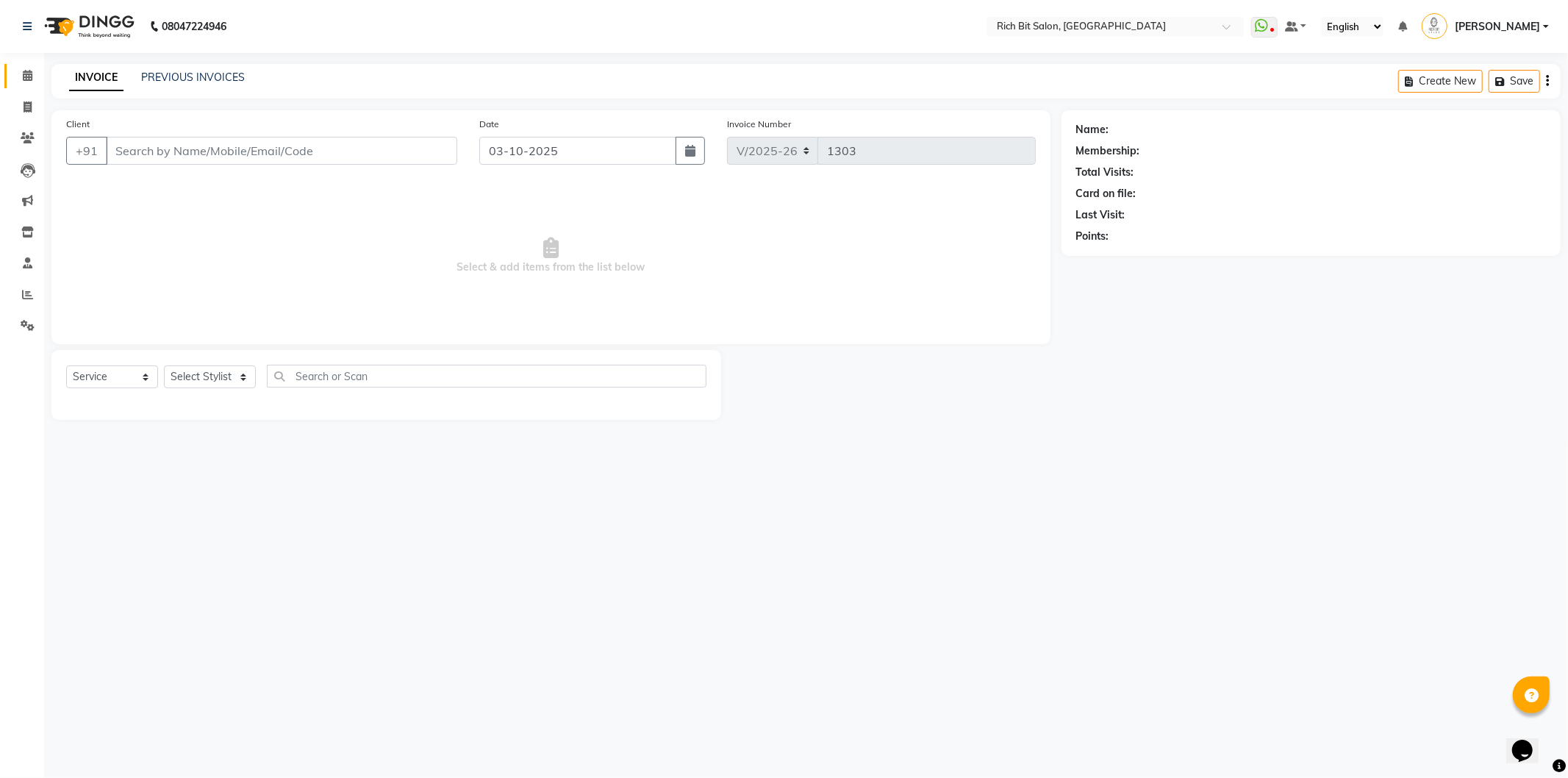
type input "99******22"
select select "8681"
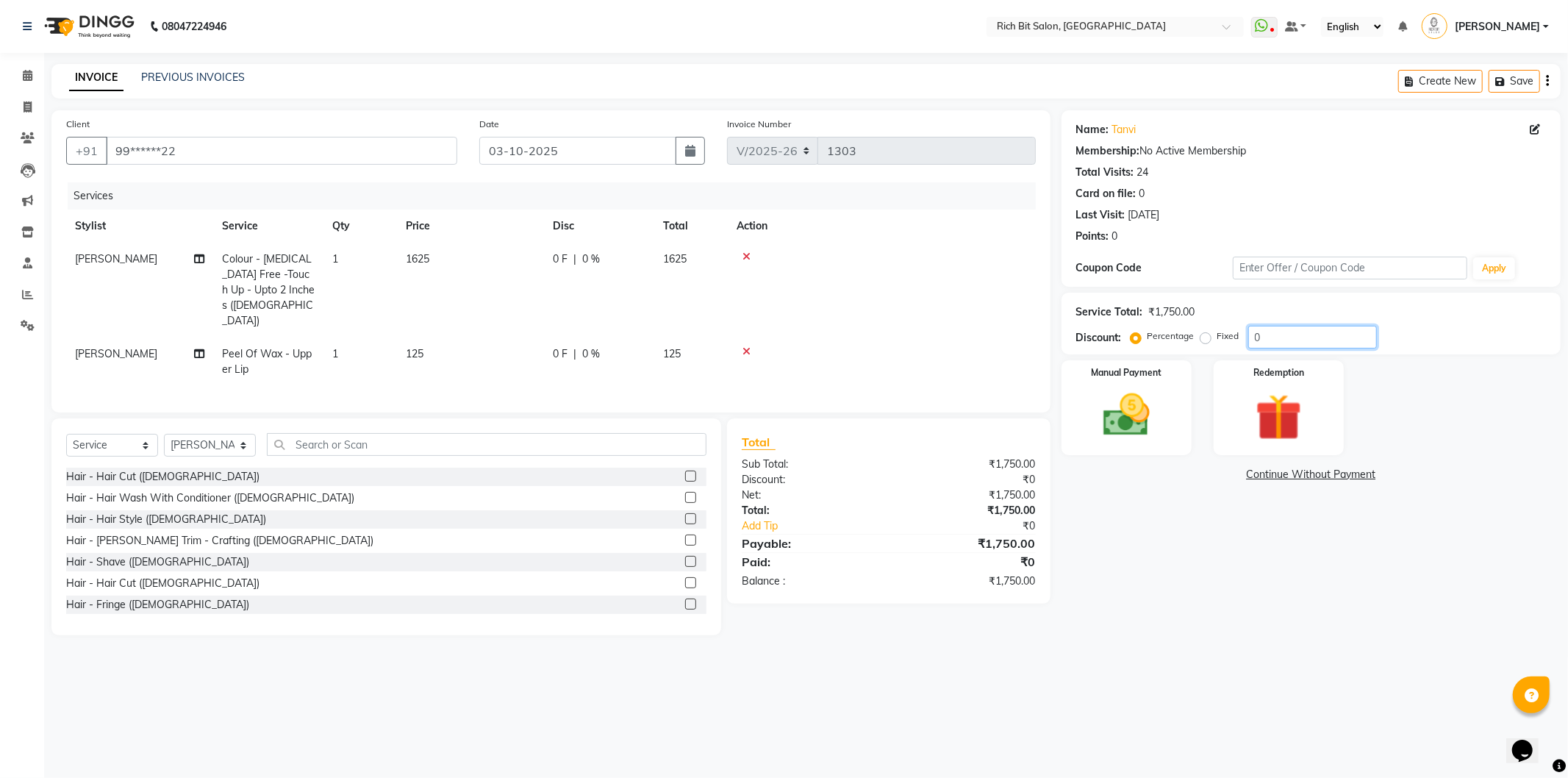
click at [1293, 336] on input "0" at bounding box center [1312, 338] width 129 height 23
type input "020"
click at [1120, 399] on img at bounding box center [1126, 416] width 79 height 56
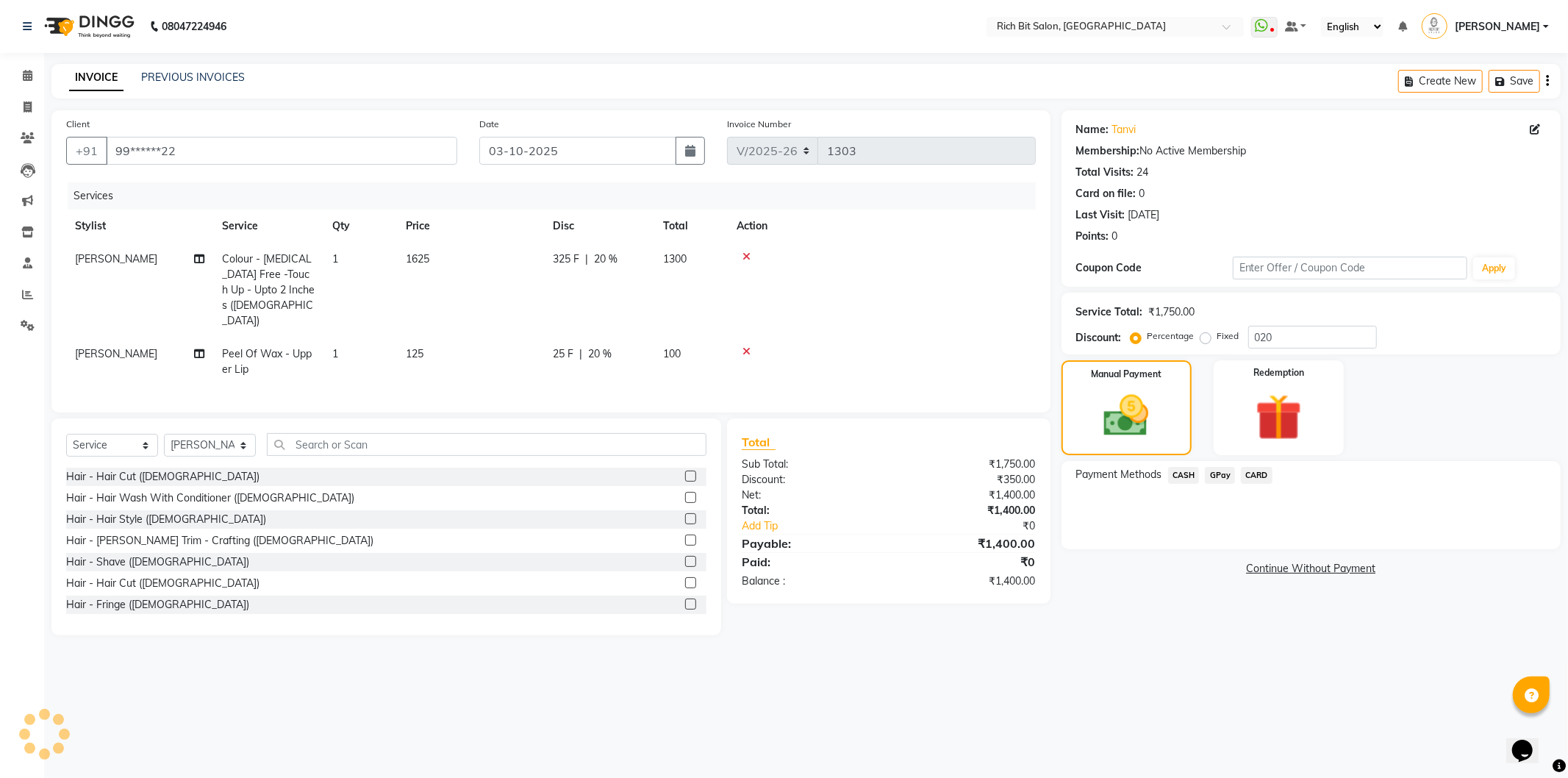
click at [1218, 475] on span "GPay" at bounding box center [1220, 474] width 30 height 16
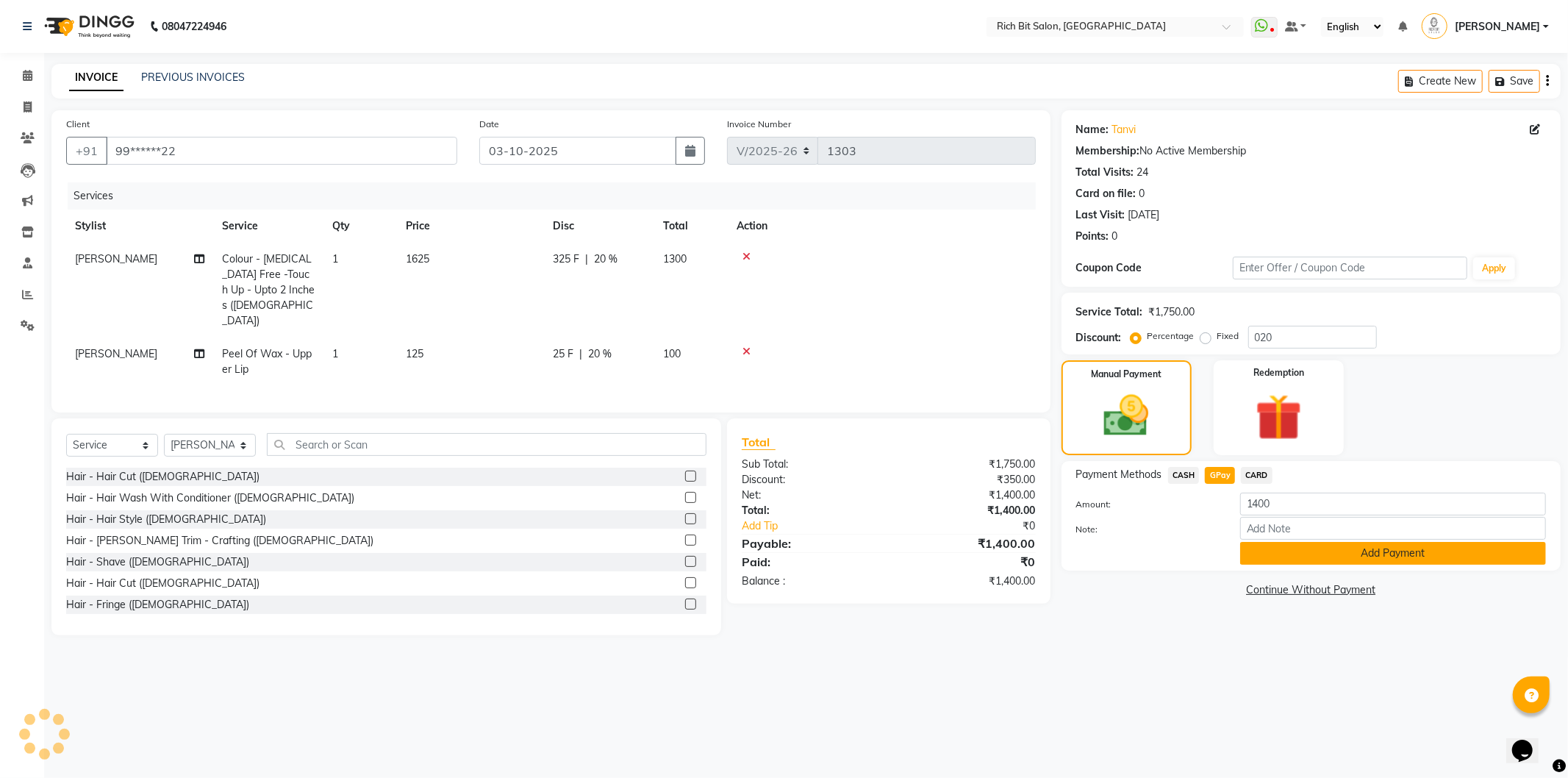
click at [1311, 548] on button "Add Payment" at bounding box center [1392, 554] width 305 height 23
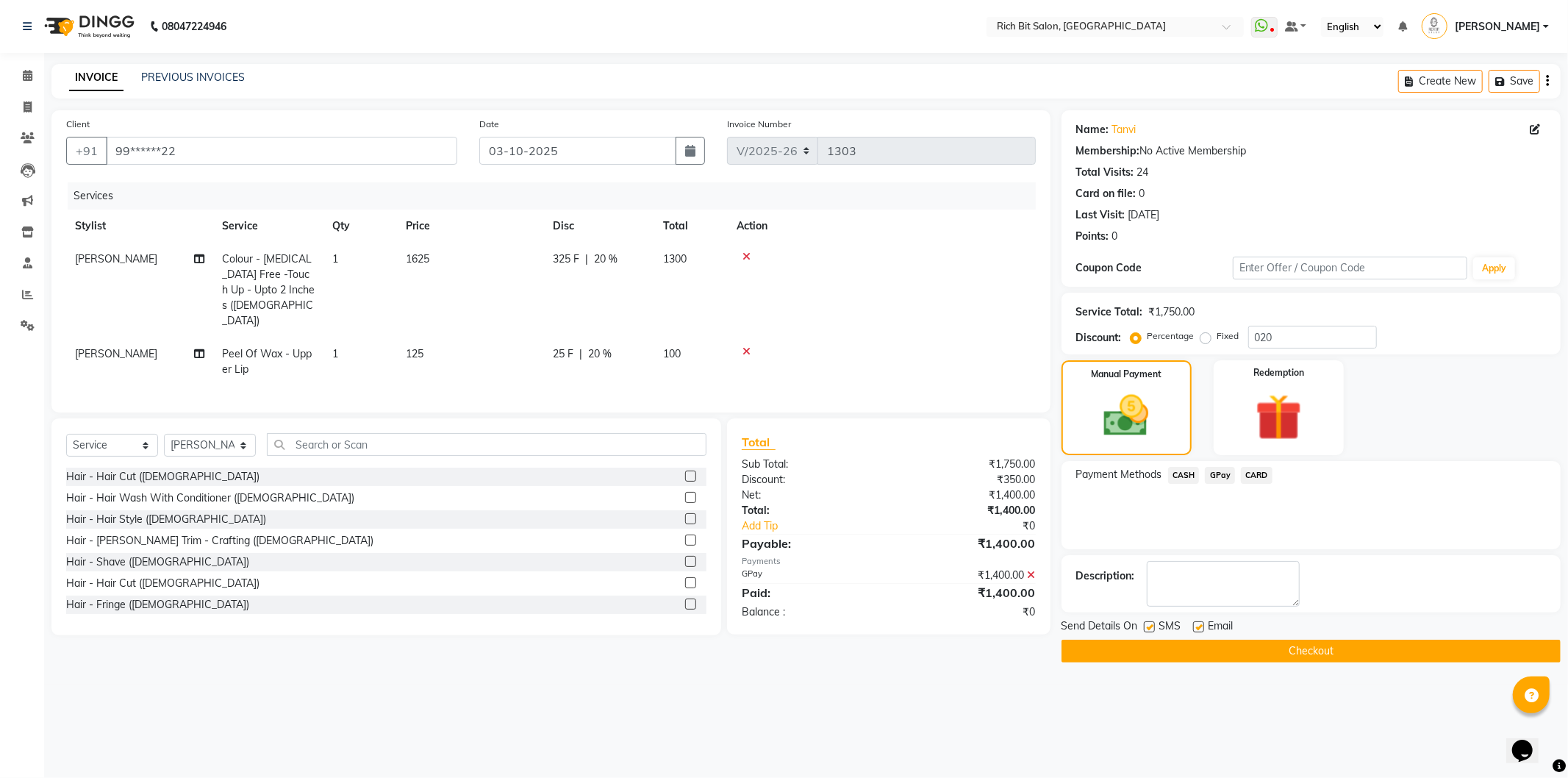
click at [1214, 649] on button "Checkout" at bounding box center [1311, 652] width 499 height 23
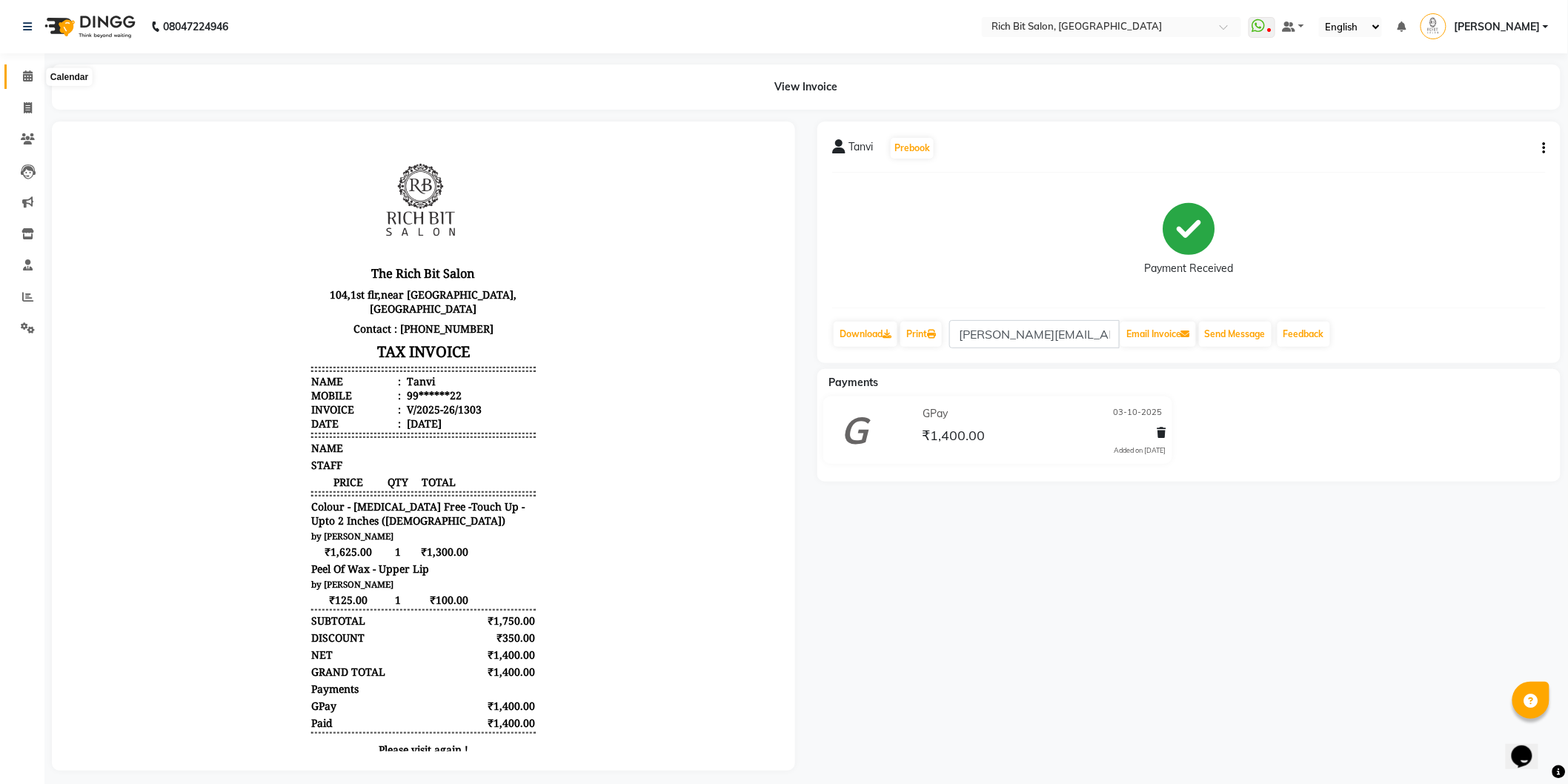
click at [22, 69] on span at bounding box center [27, 76] width 26 height 17
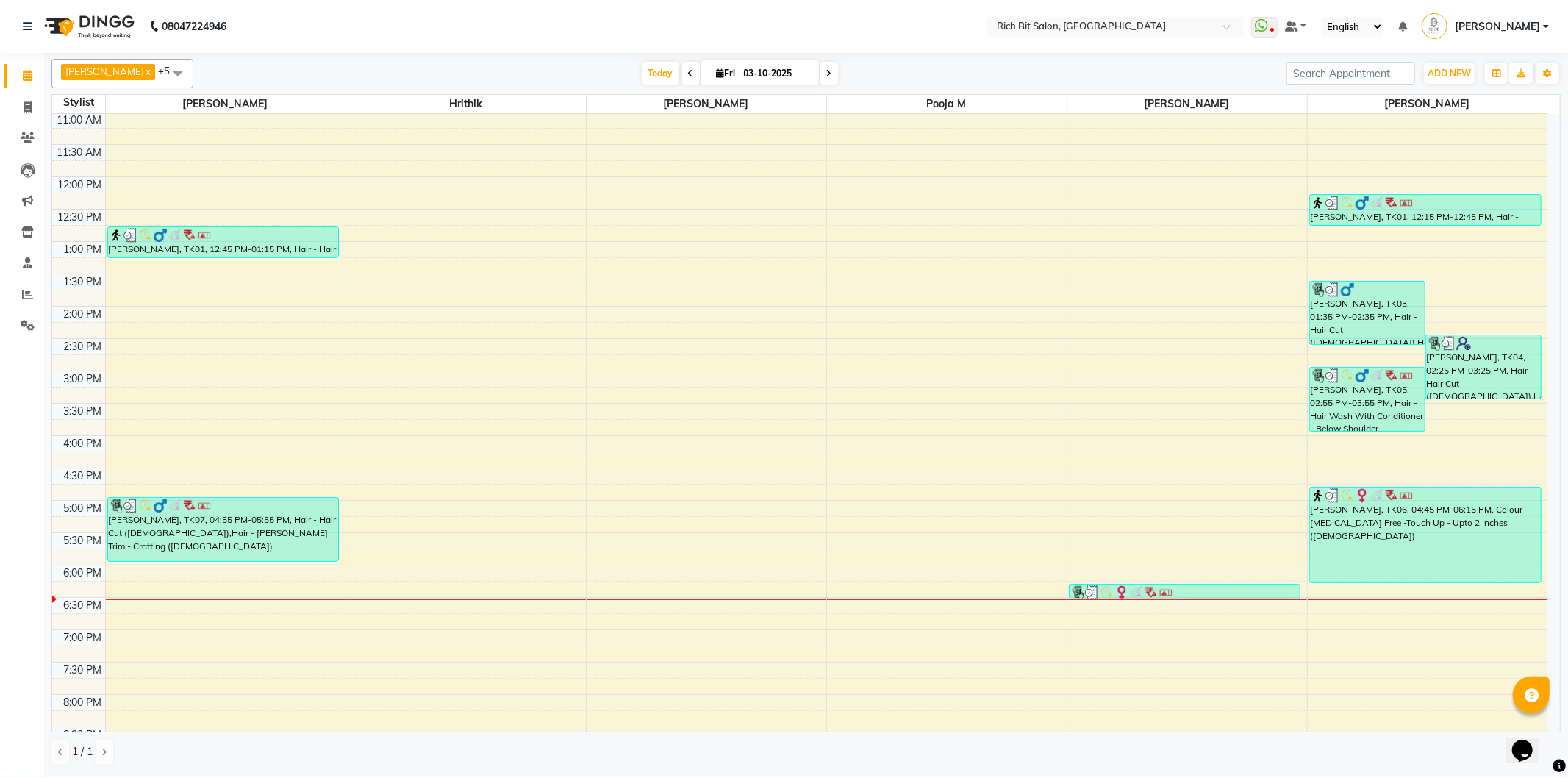
scroll to position [128, 0]
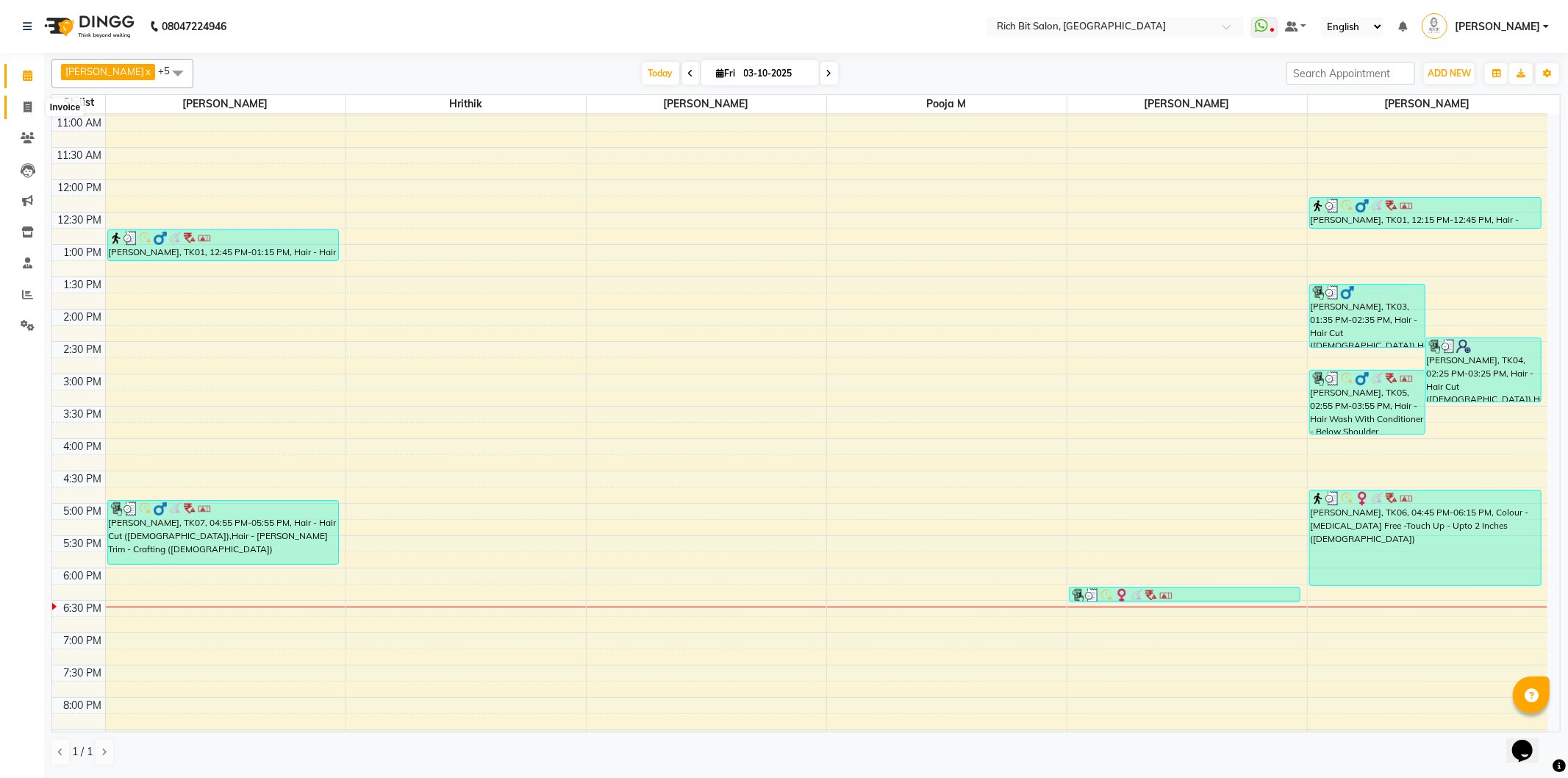
click at [26, 99] on span at bounding box center [27, 107] width 26 height 16
select select "service"
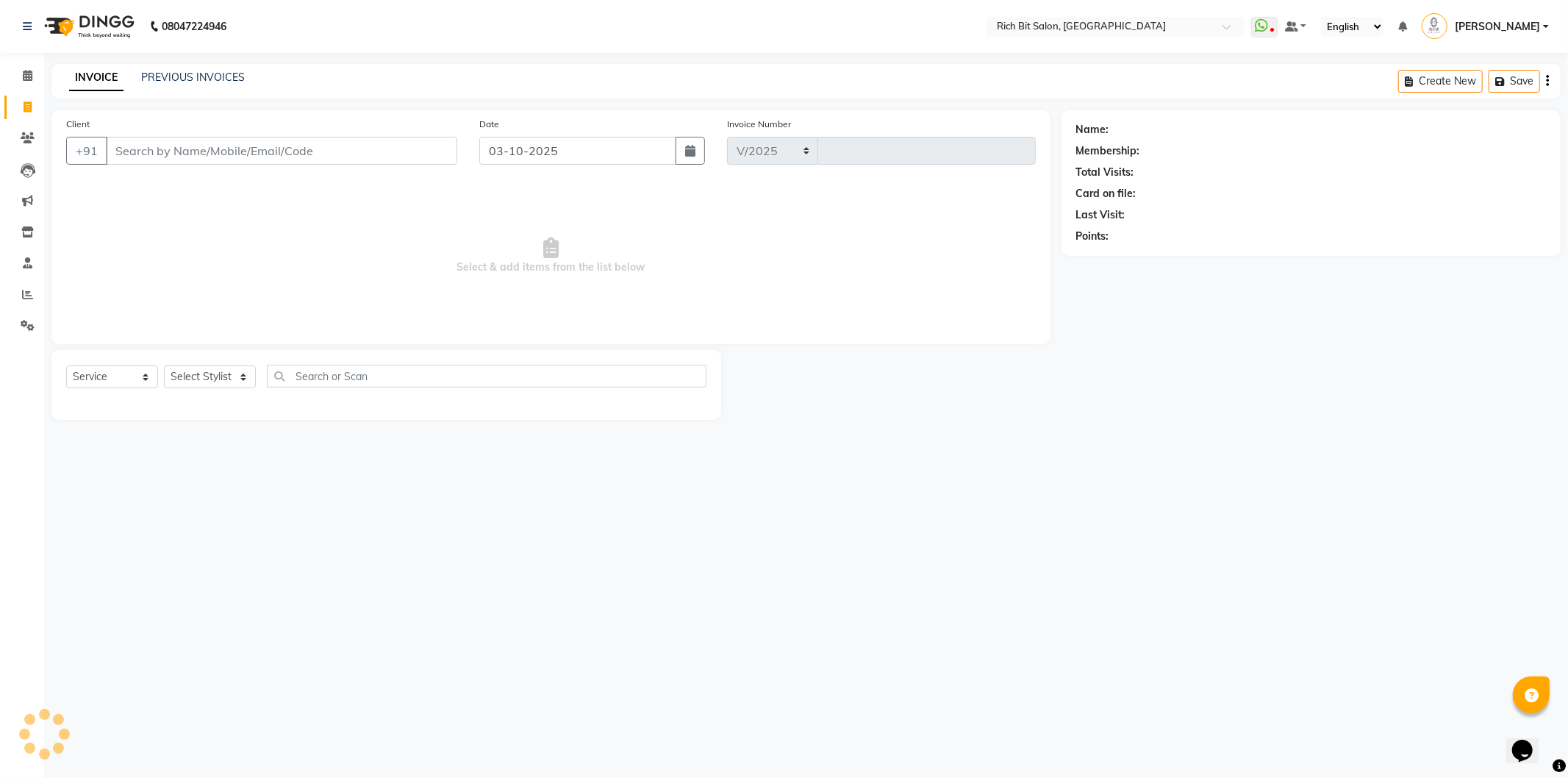
select select "609"
type input "1304"
select select "609"
select select "service"
click at [211, 376] on select "Select Stylist [PERSON_NAME] [MEDICAL_DATA][PERSON_NAME] Pooja m Reception 1 Re…" at bounding box center [209, 377] width 92 height 23
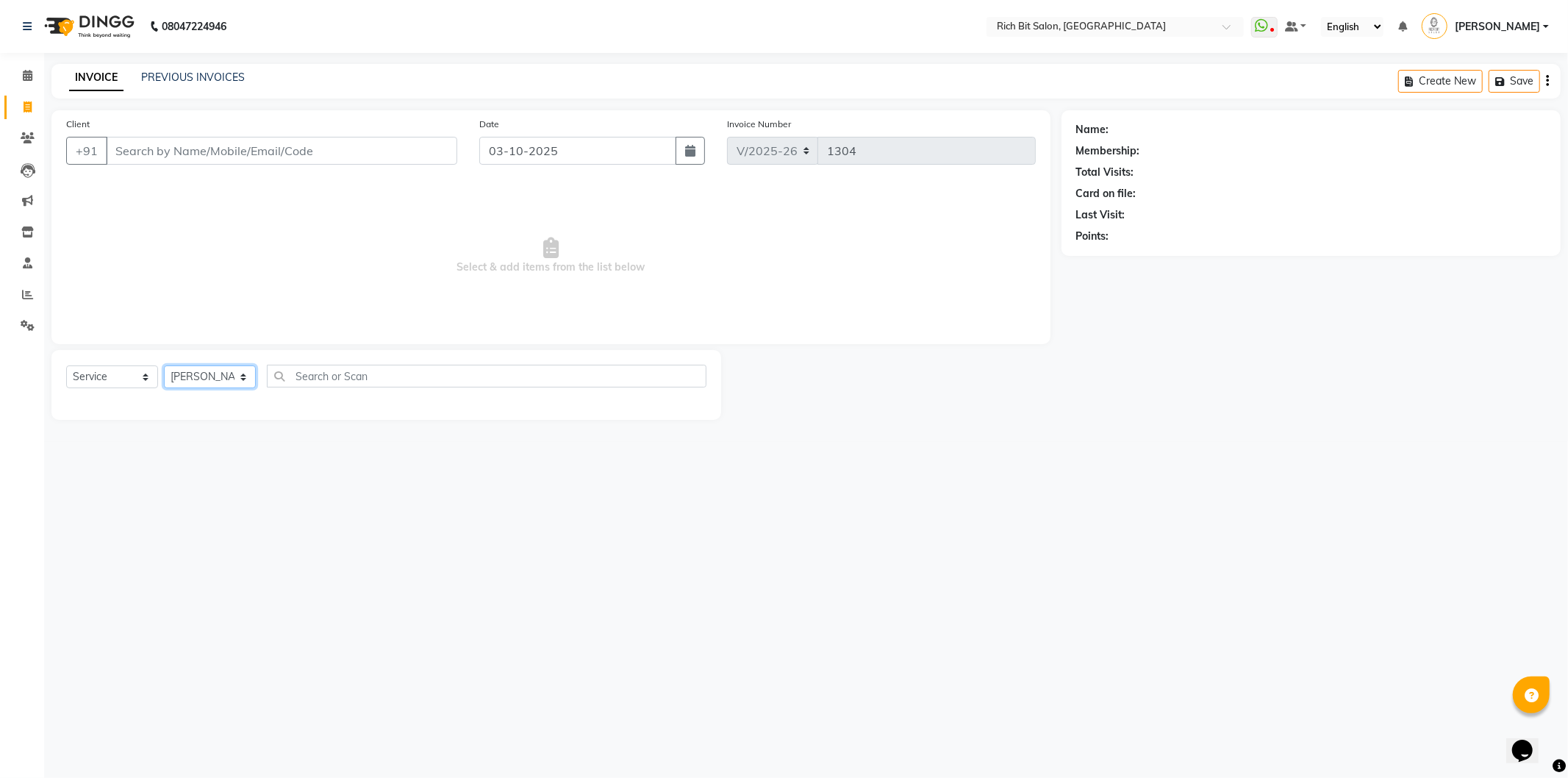
click at [164, 367] on select "Select Stylist [PERSON_NAME] [MEDICAL_DATA][PERSON_NAME] Pooja m Reception 1 Re…" at bounding box center [209, 377] width 92 height 23
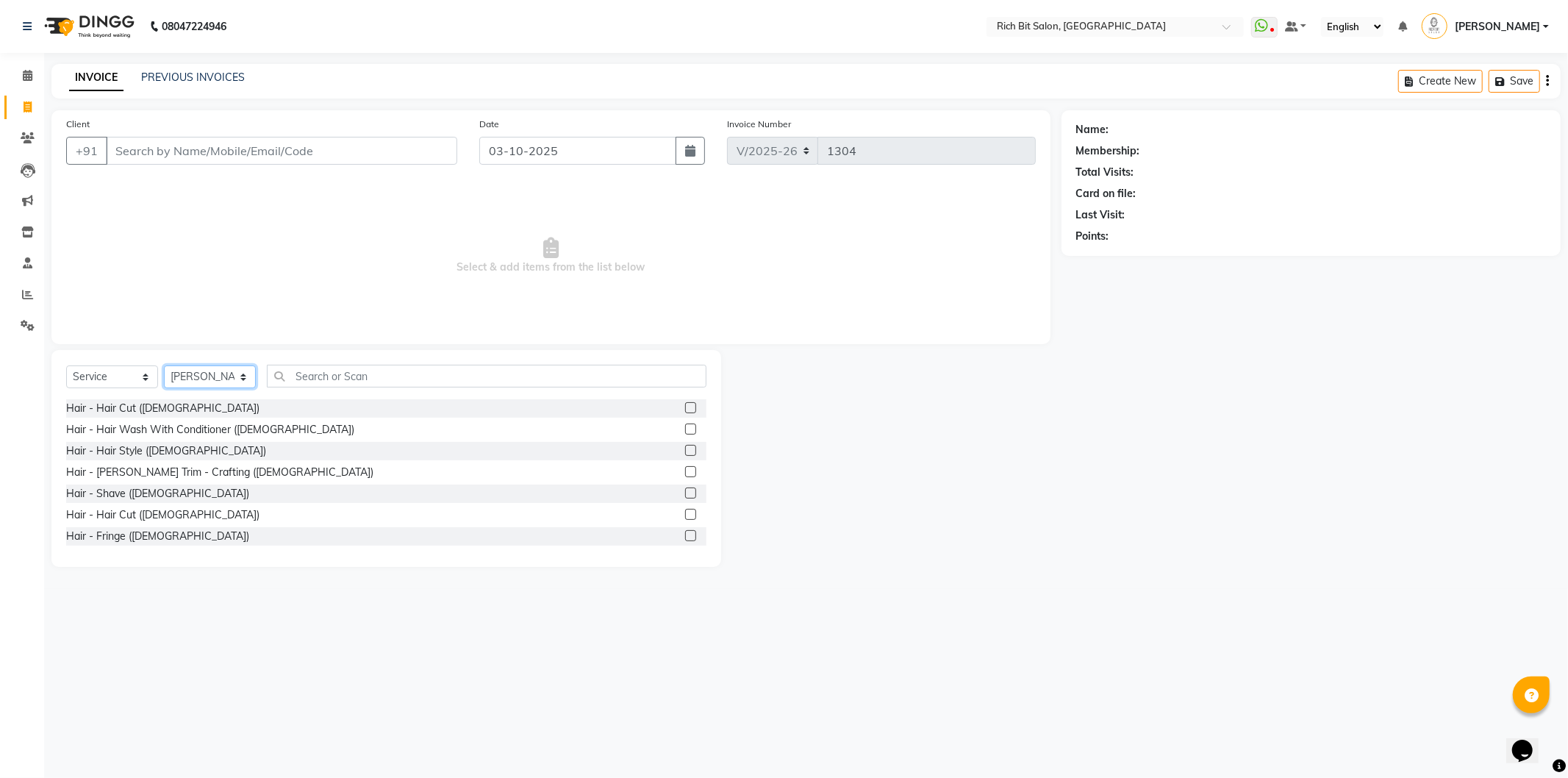
click at [193, 375] on select "Select Stylist [PERSON_NAME] [MEDICAL_DATA][PERSON_NAME] Pooja m Reception 1 Re…" at bounding box center [209, 377] width 92 height 23
select select "8681"
click at [164, 367] on select "Select Stylist [PERSON_NAME] [MEDICAL_DATA][PERSON_NAME] Pooja m Reception 1 Re…" at bounding box center [209, 377] width 92 height 23
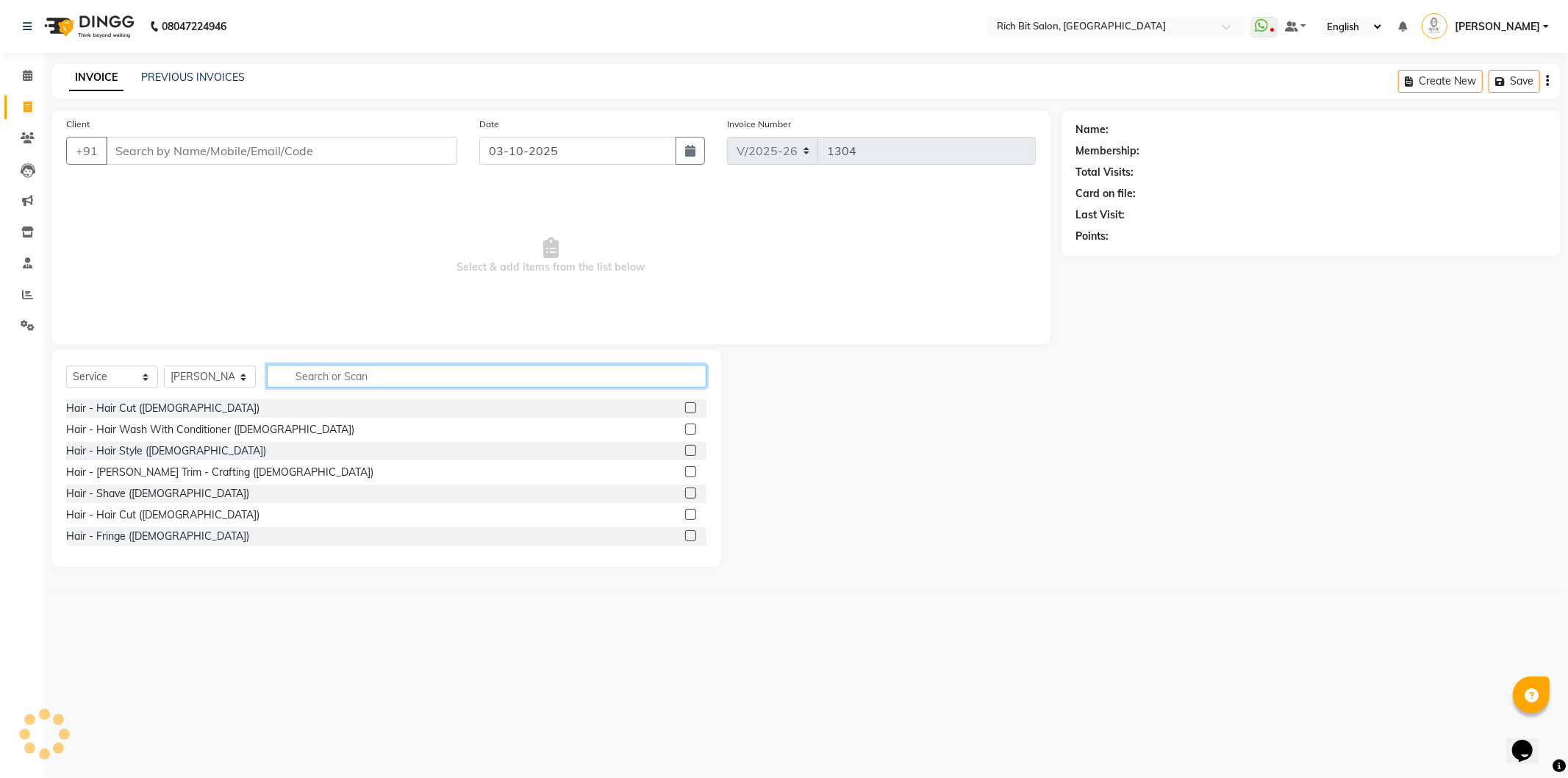
click at [333, 373] on input "text" at bounding box center [486, 376] width 439 height 23
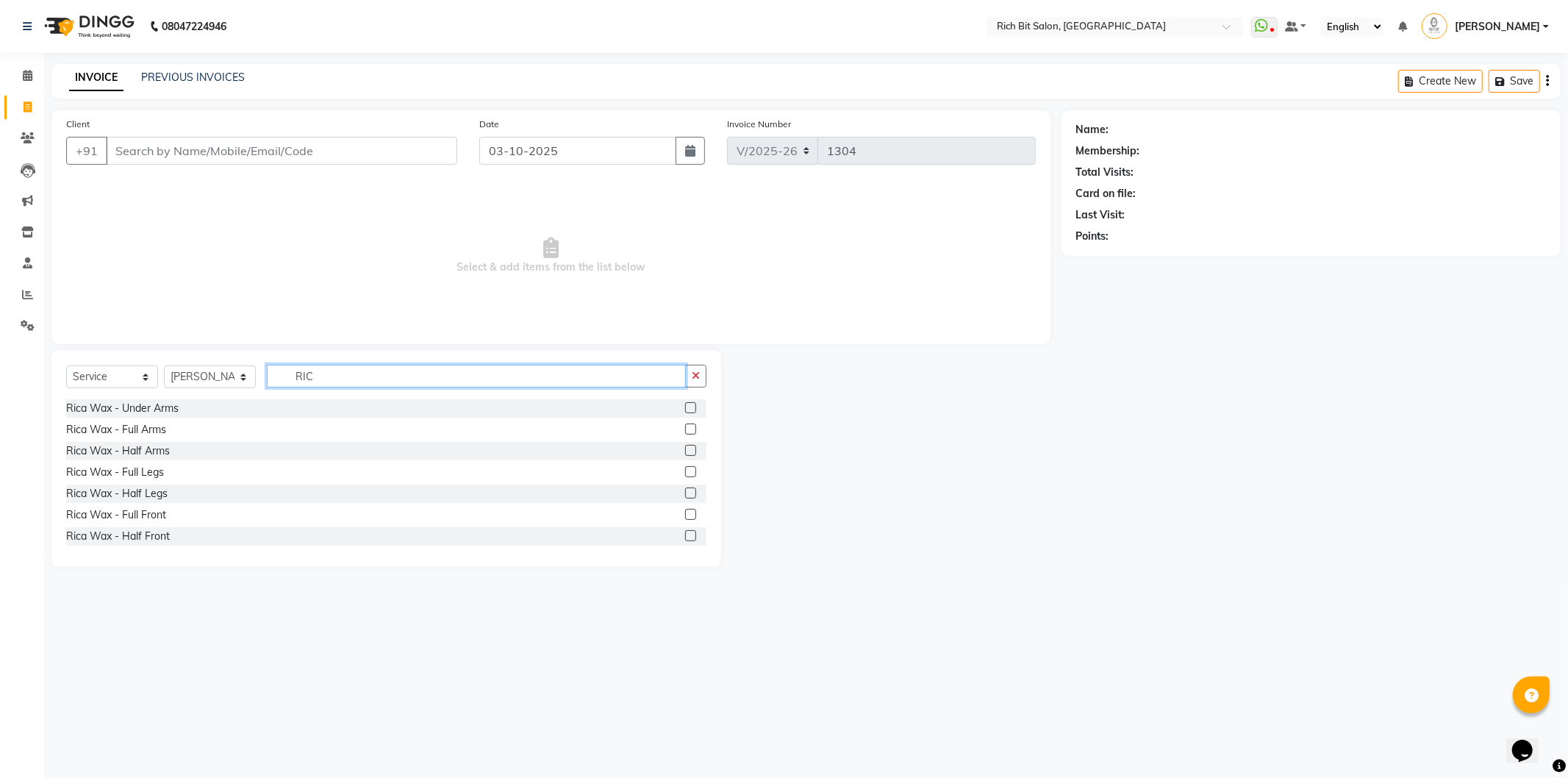
type input "RIC"
click at [686, 409] on label at bounding box center [690, 407] width 11 height 11
click at [686, 409] on input "checkbox" at bounding box center [690, 408] width 10 height 10
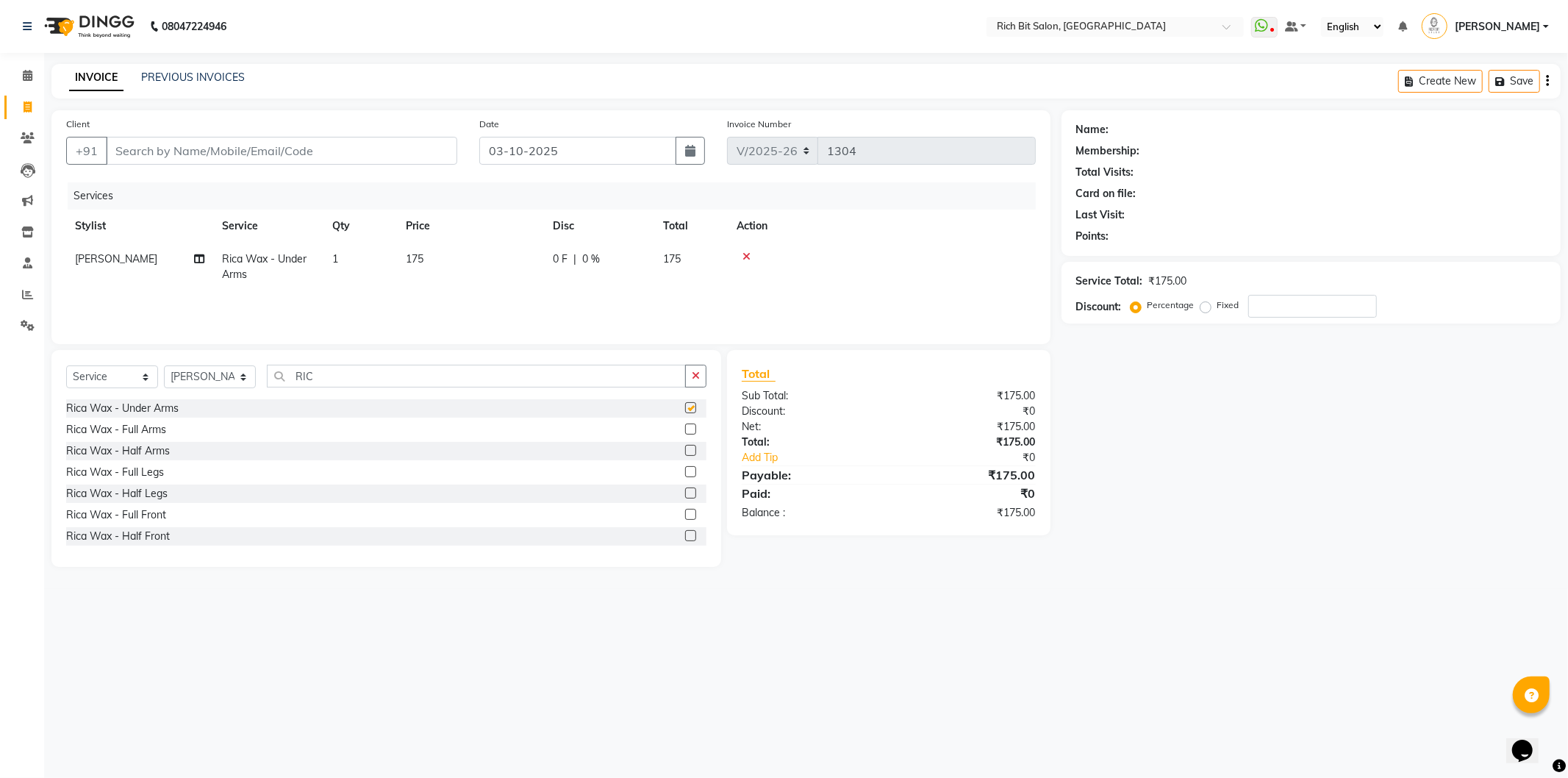
checkbox input "false"
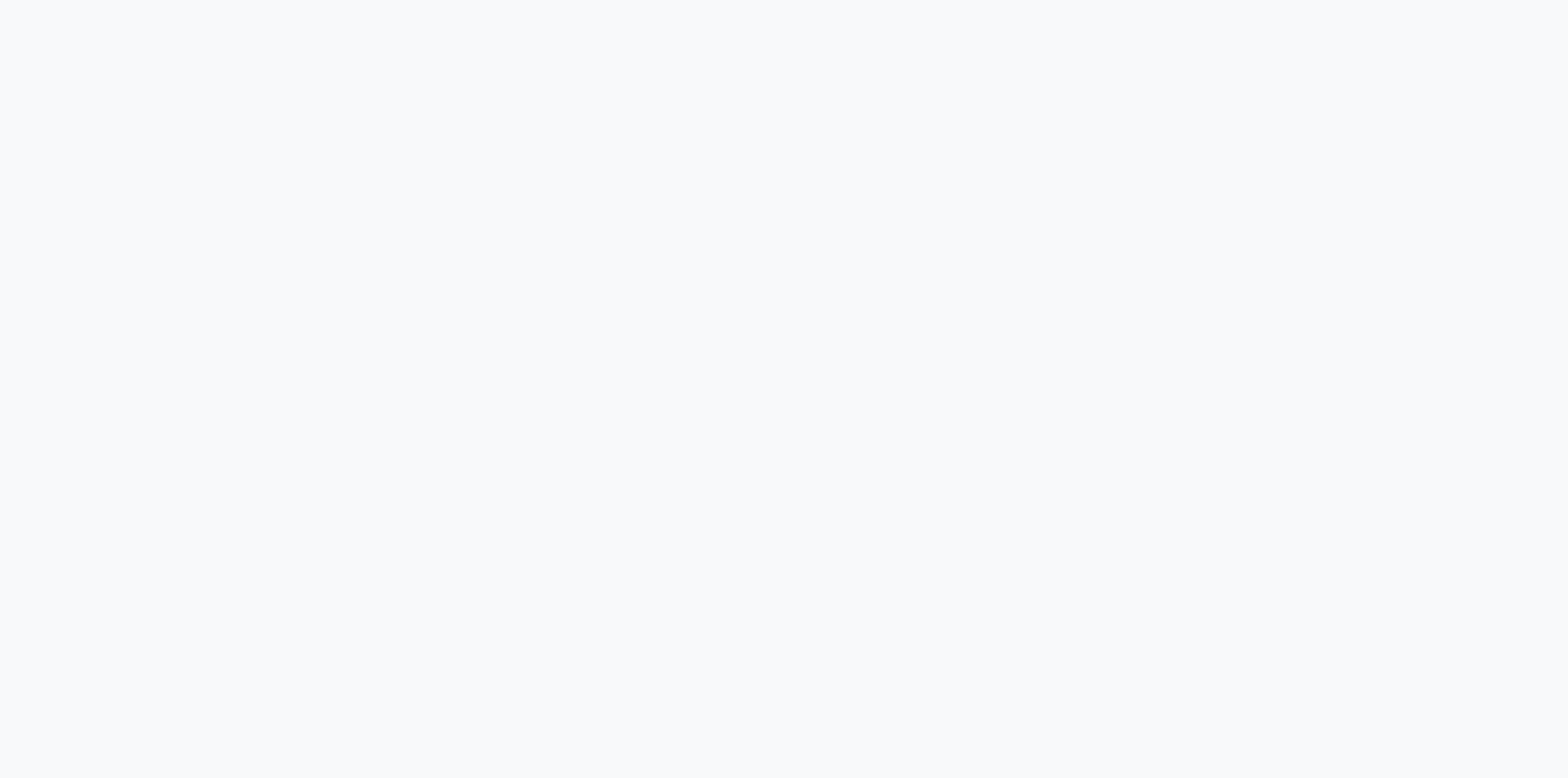
select select "service"
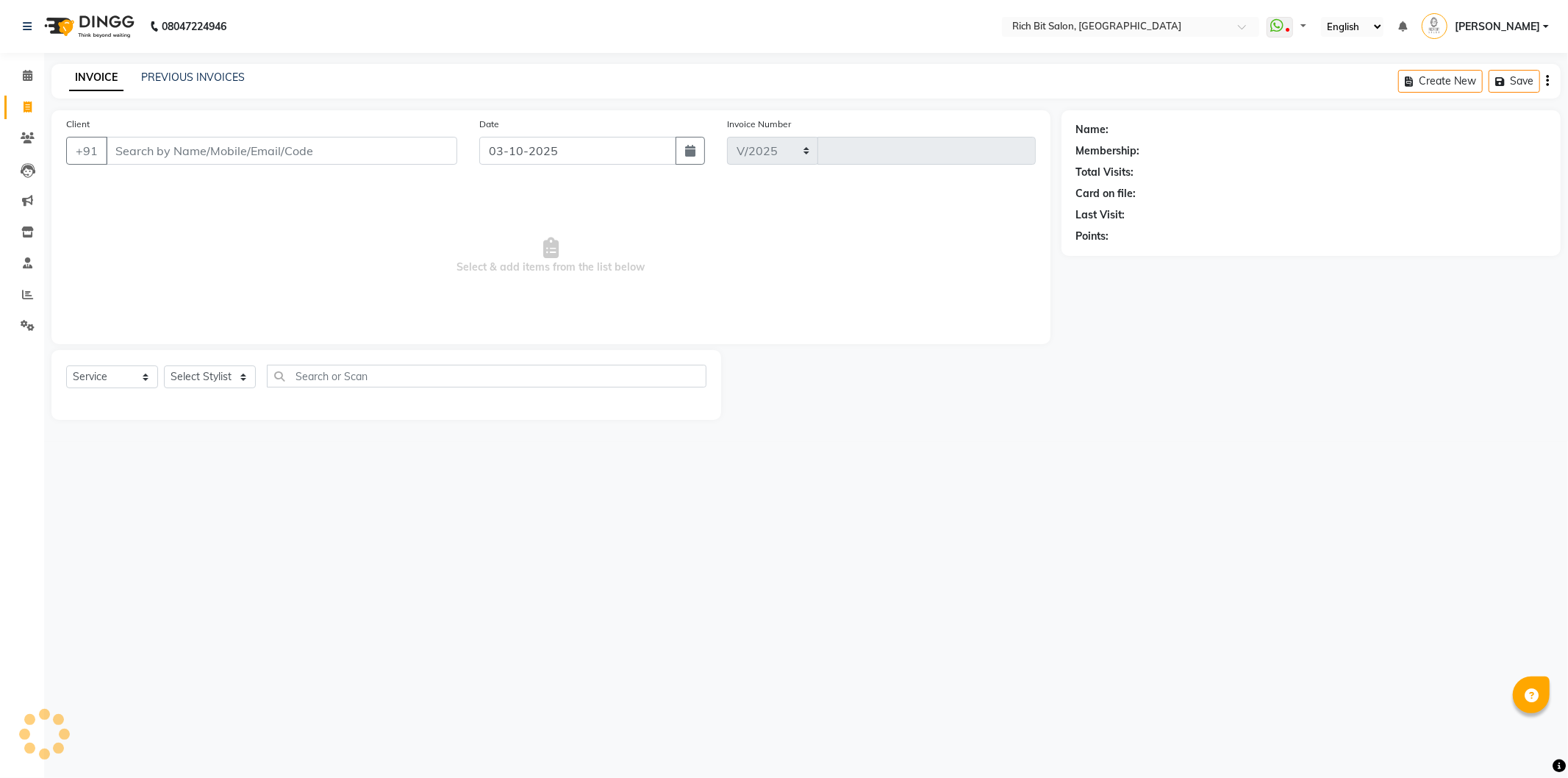
select select "609"
type input "1304"
click at [204, 375] on select "Select Stylist [PERSON_NAME] [MEDICAL_DATA][PERSON_NAME] Pooja m Reception 1 Re…" at bounding box center [209, 377] width 92 height 23
select select "8681"
click at [164, 367] on select "Select Stylist [PERSON_NAME] [MEDICAL_DATA][PERSON_NAME] Pooja m Reception 1 Re…" at bounding box center [209, 377] width 92 height 23
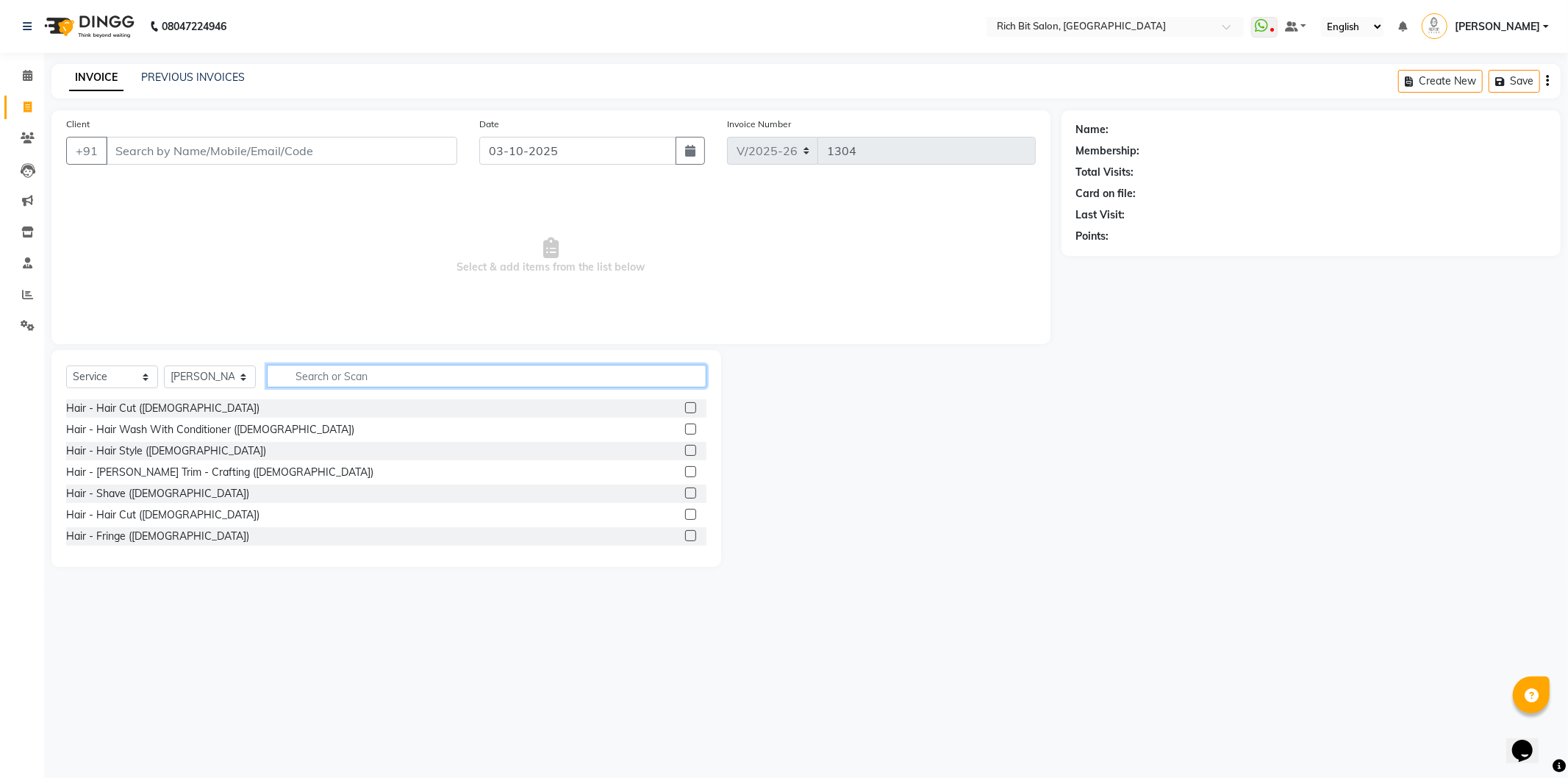
click at [333, 375] on input "text" at bounding box center [486, 376] width 439 height 23
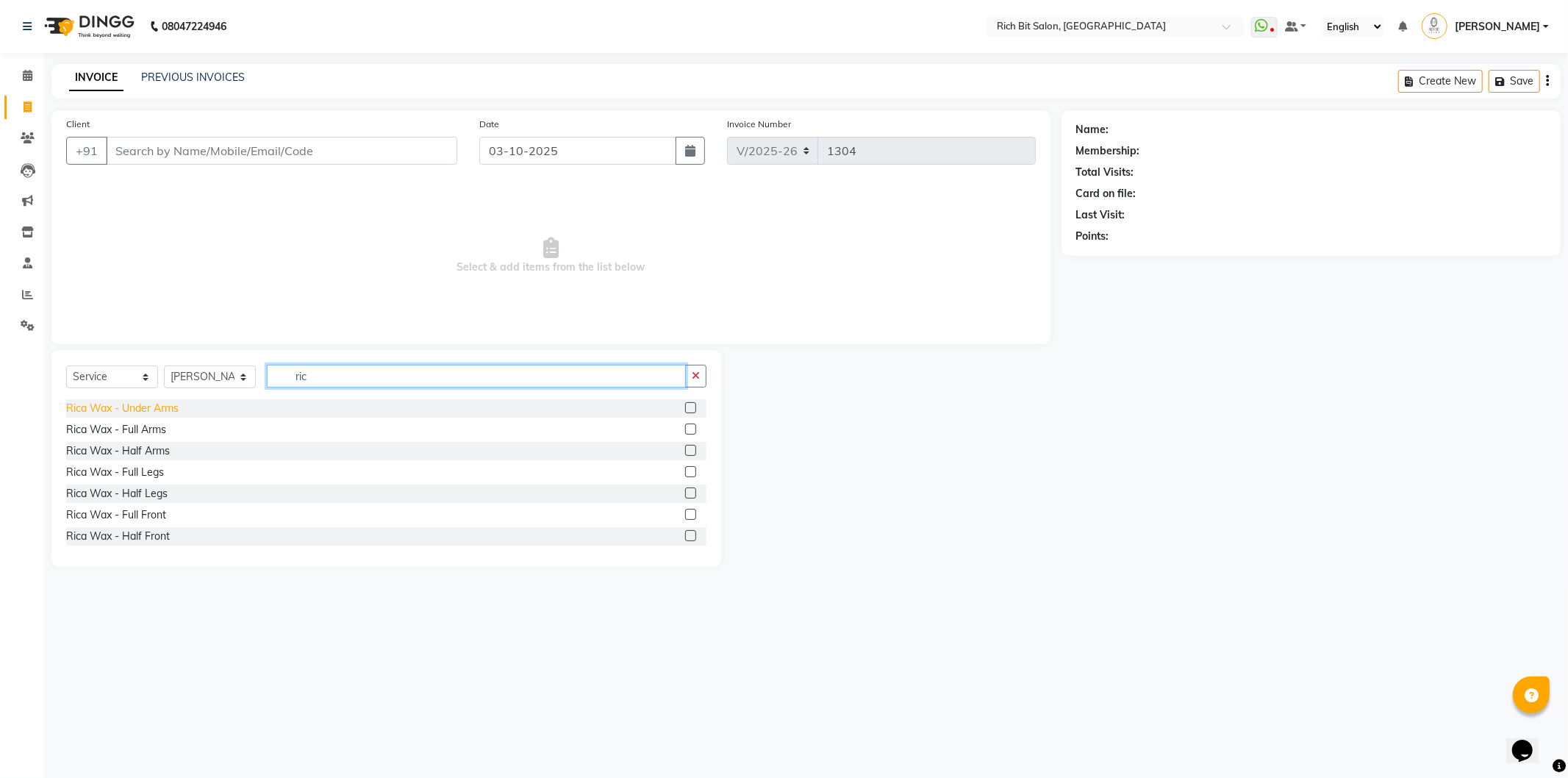
type input "ric"
click at [169, 412] on div "Rica Wax - Under Arms" at bounding box center [122, 408] width 112 height 16
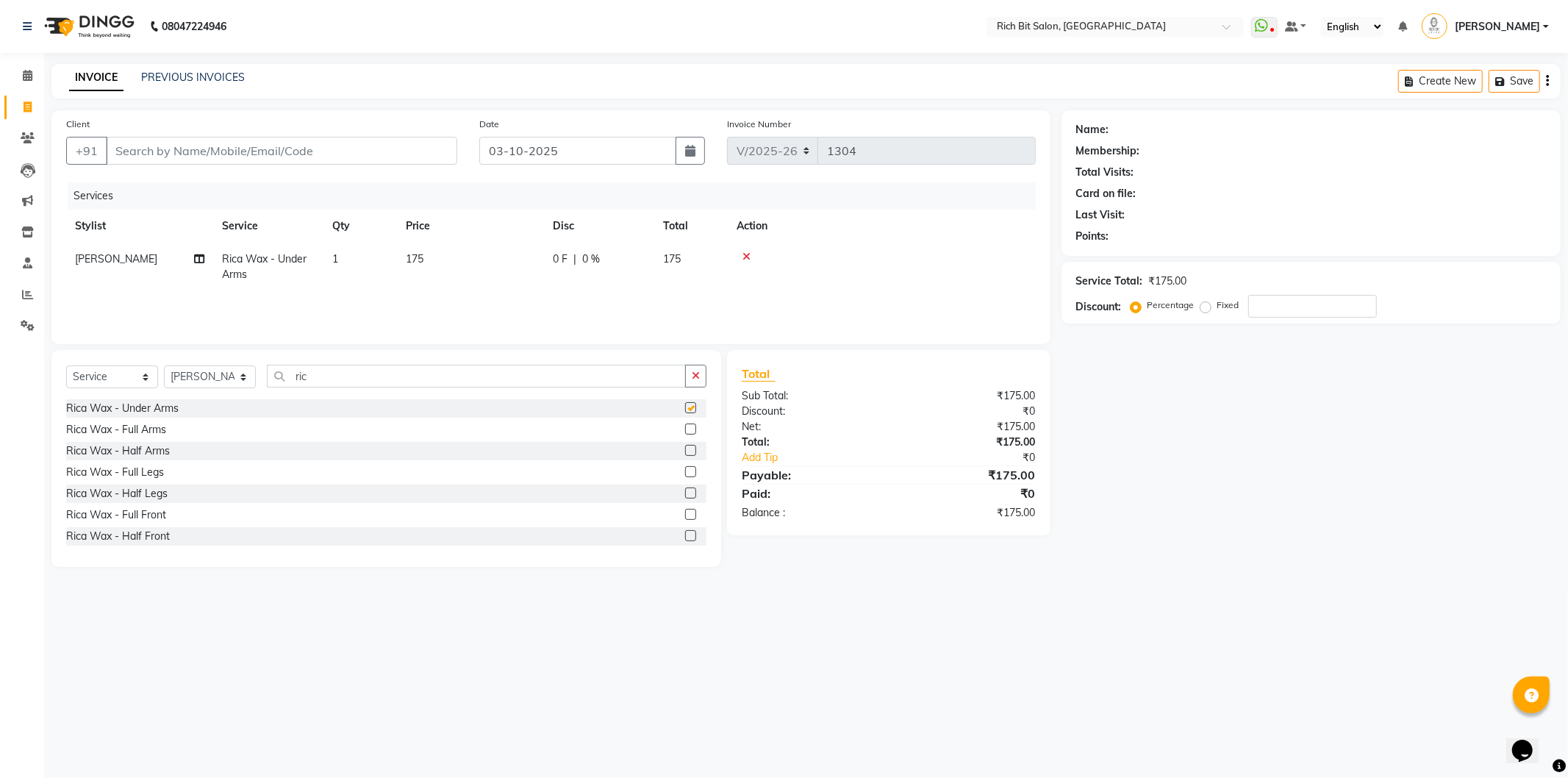
checkbox input "false"
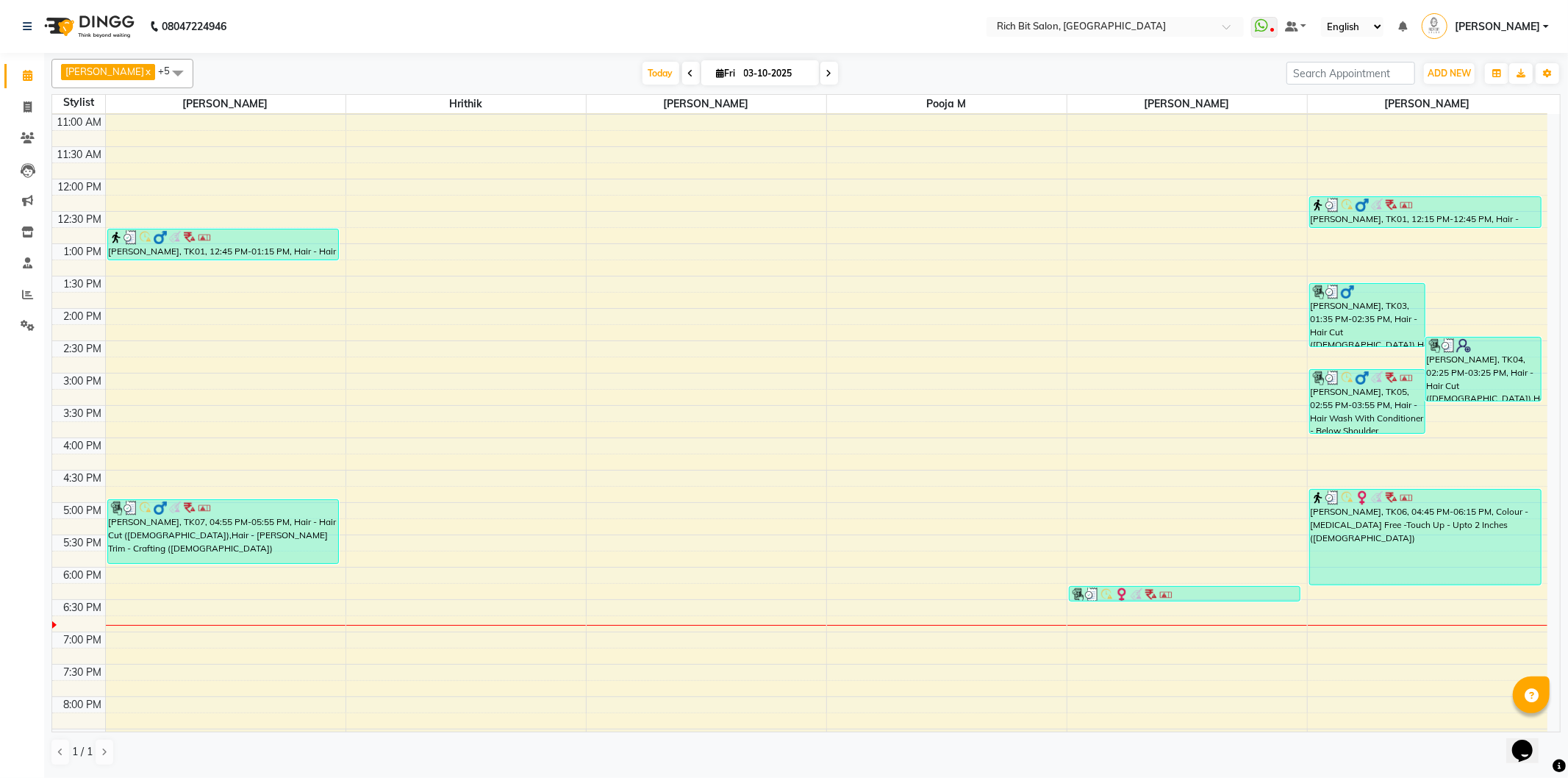
scroll to position [48, 0]
